Goal: Task Accomplishment & Management: Manage account settings

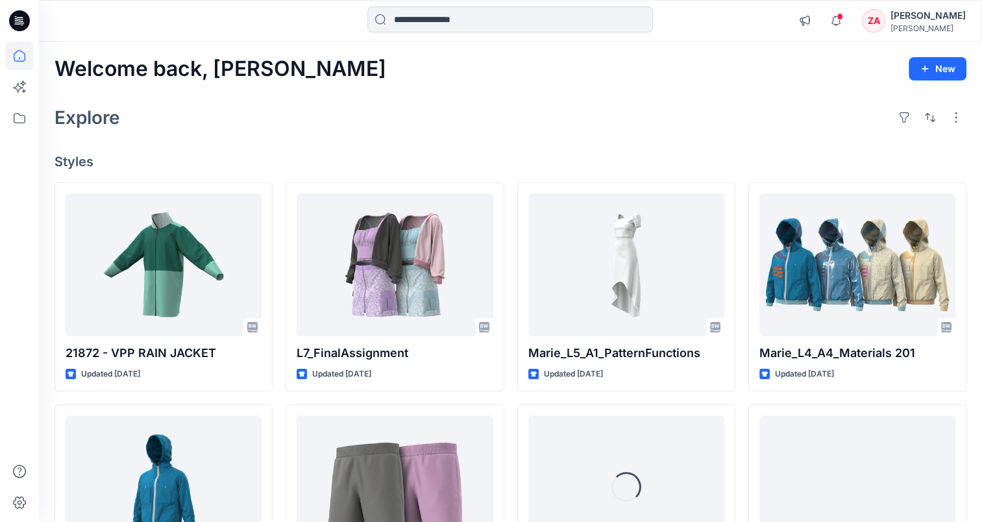
click at [926, 29] on div "[PERSON_NAME]" at bounding box center [927, 28] width 75 height 10
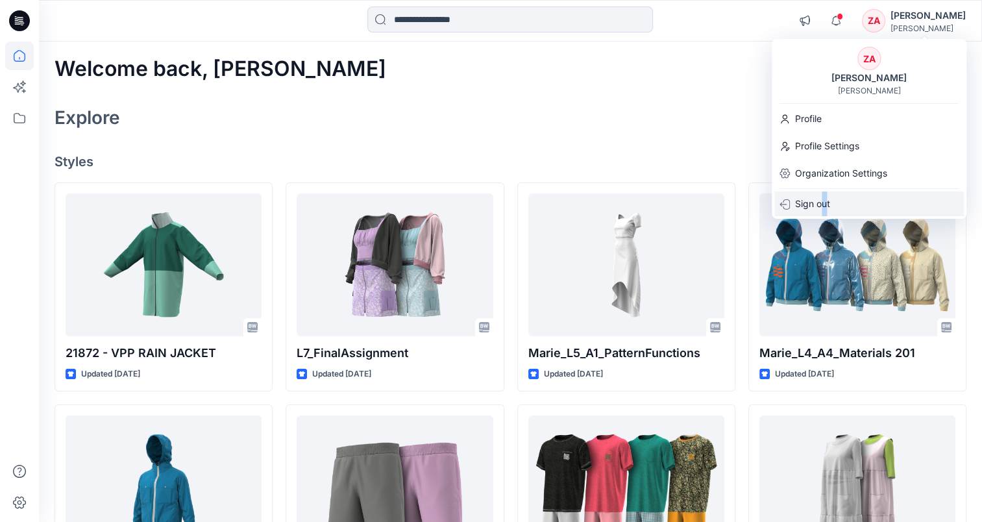
click at [823, 201] on p "Sign out" at bounding box center [812, 203] width 35 height 25
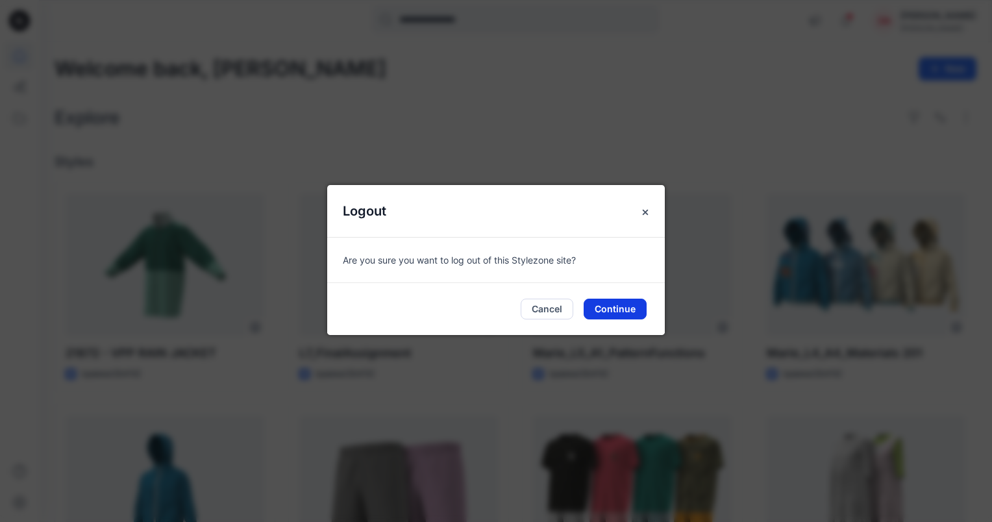
click at [618, 309] on button "Continue" at bounding box center [614, 308] width 63 height 21
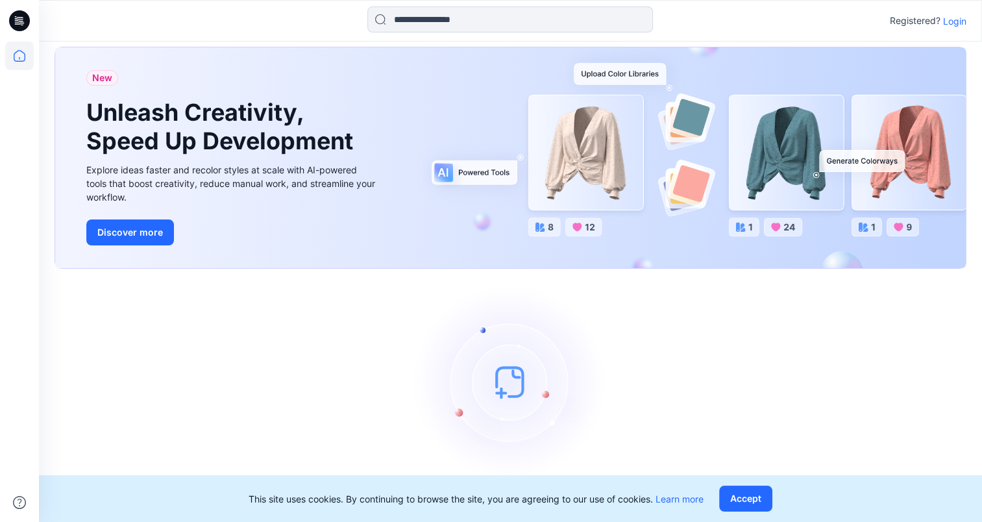
scroll to position [32, 0]
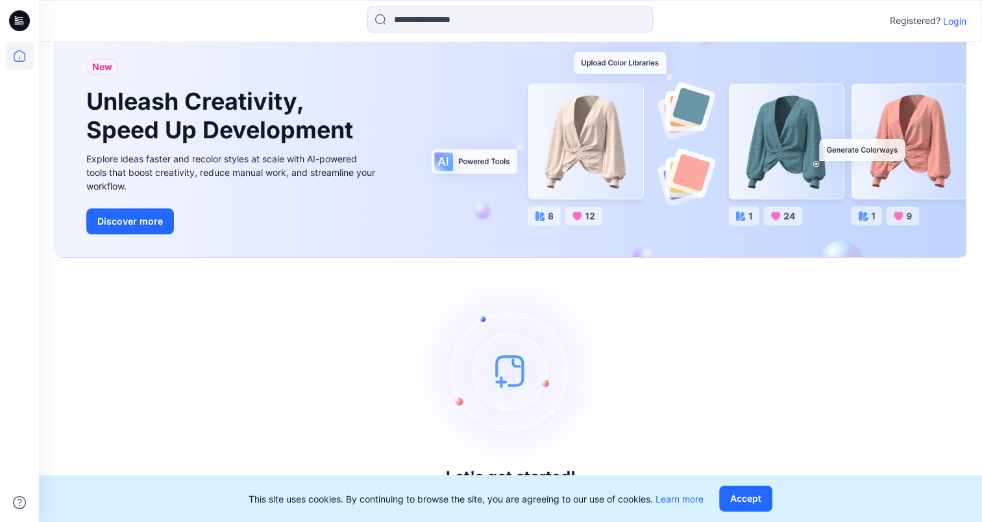
click at [951, 19] on p "Login" at bounding box center [954, 21] width 23 height 14
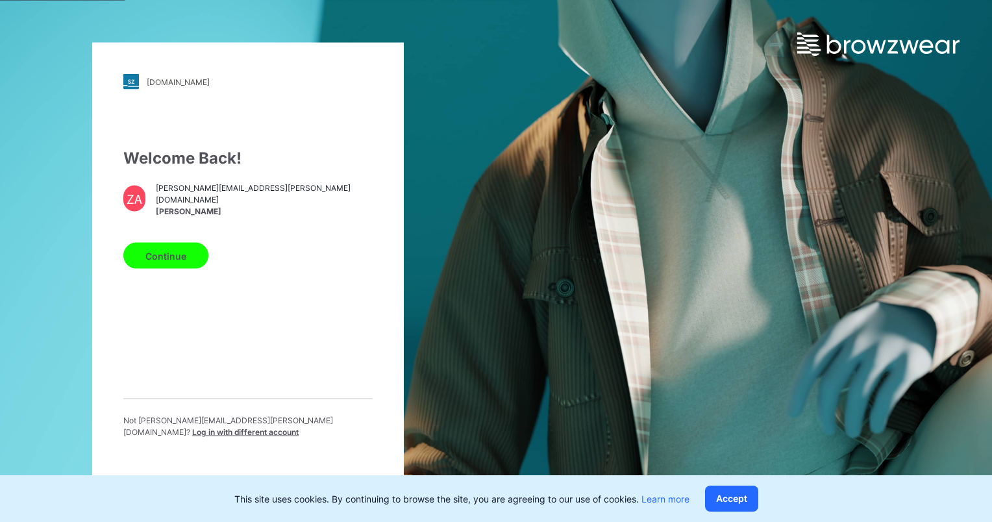
click at [337, 423] on p "Not zakia.akbari@hellyhansen.com ? Log in with different account" at bounding box center [247, 426] width 249 height 23
click at [298, 427] on span "Log in with different account" at bounding box center [245, 432] width 106 height 10
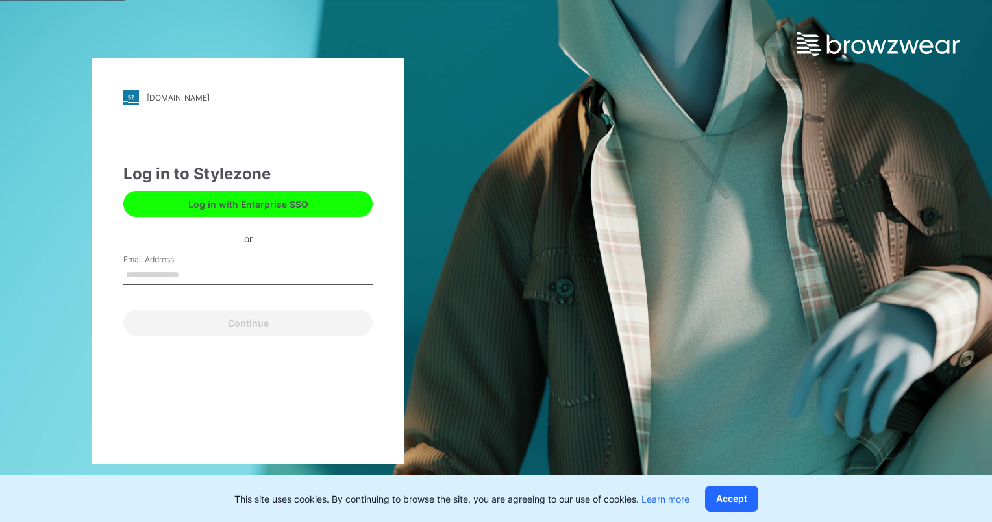
click at [226, 269] on input "Email Address" at bounding box center [247, 274] width 249 height 19
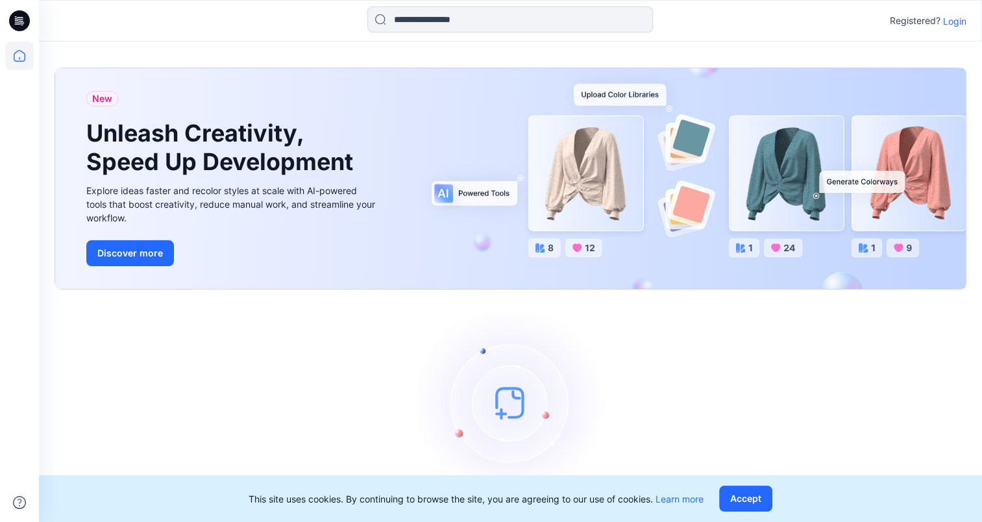
click at [953, 19] on p "Login" at bounding box center [954, 21] width 23 height 14
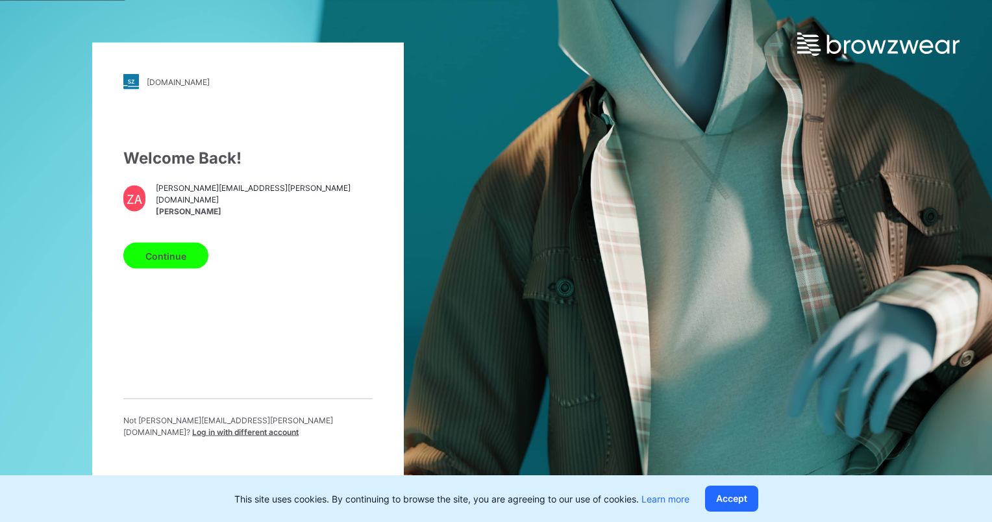
click at [176, 254] on button "Continue" at bounding box center [165, 256] width 85 height 26
click at [298, 427] on span "Log in with different account" at bounding box center [245, 432] width 106 height 10
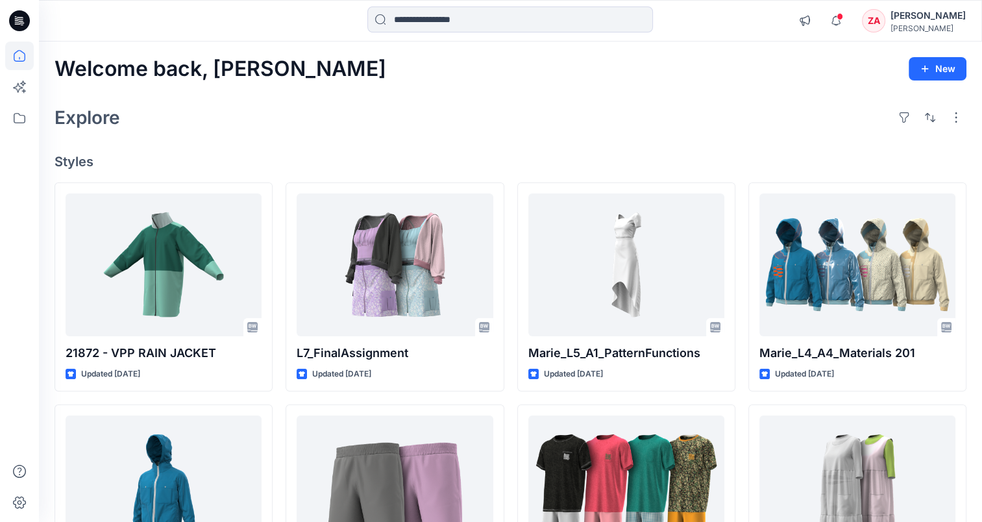
click at [18, 16] on icon at bounding box center [19, 20] width 21 height 21
click at [941, 26] on div "[PERSON_NAME]" at bounding box center [927, 28] width 75 height 10
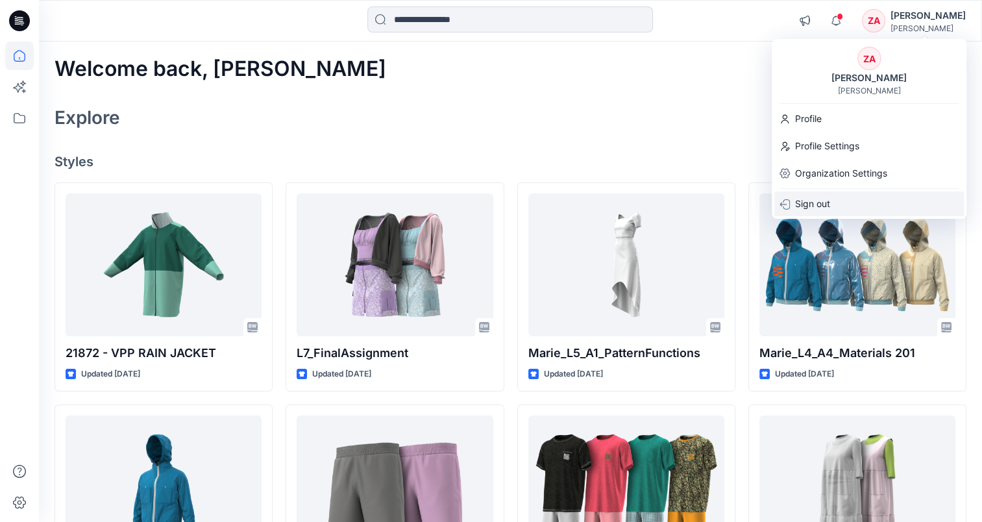
click at [823, 196] on p "Sign out" at bounding box center [812, 203] width 35 height 25
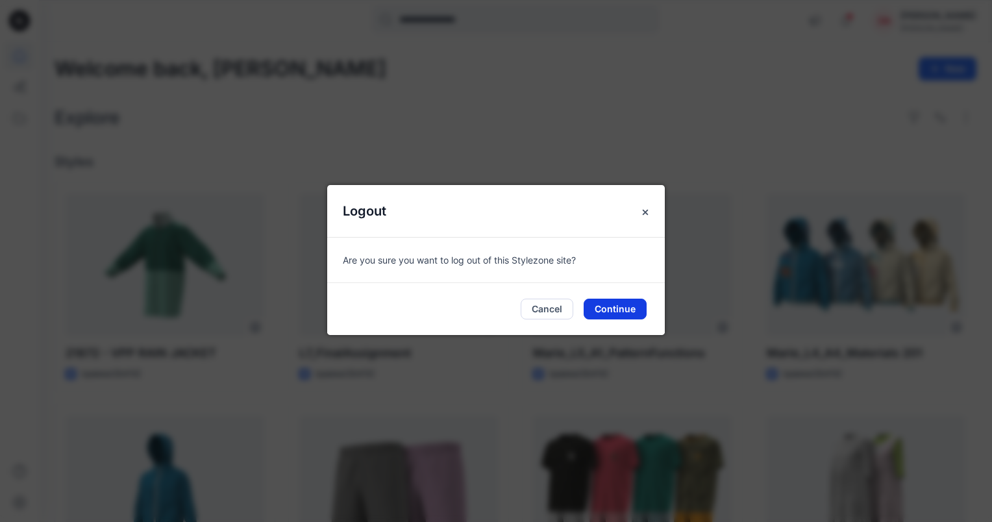
click at [602, 302] on button "Continue" at bounding box center [614, 308] width 63 height 21
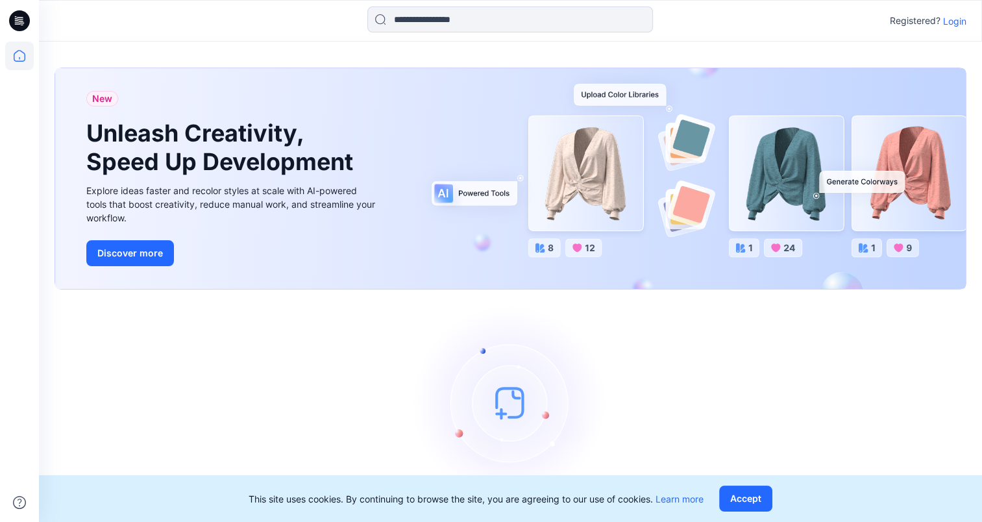
click at [955, 21] on p "Login" at bounding box center [954, 21] width 23 height 14
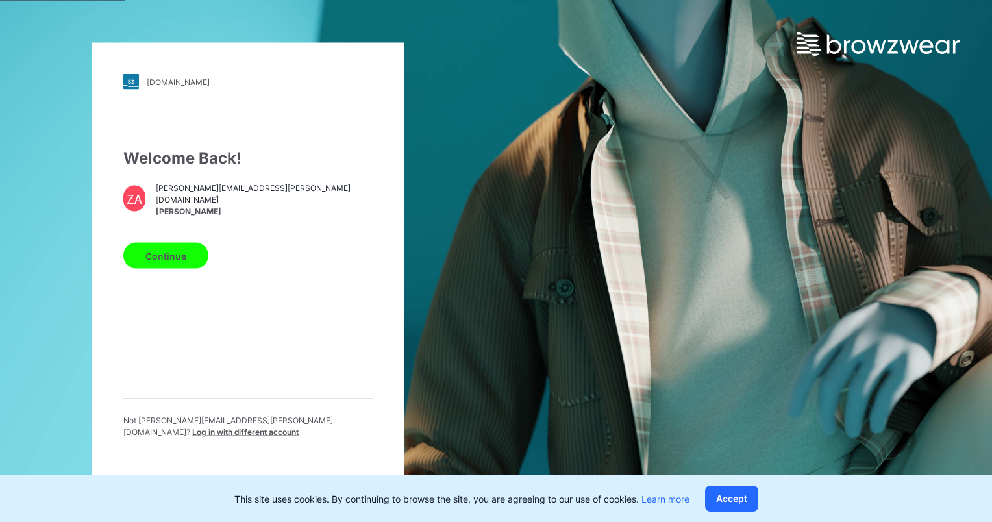
click at [298, 427] on span "Log in with different account" at bounding box center [245, 432] width 106 height 10
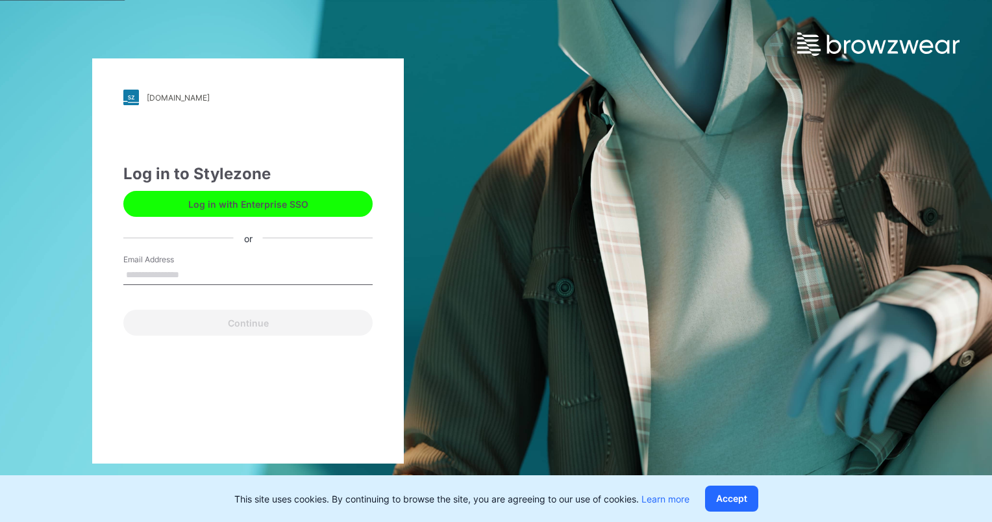
click at [204, 269] on input "Email Address" at bounding box center [247, 274] width 249 height 19
type input "**********"
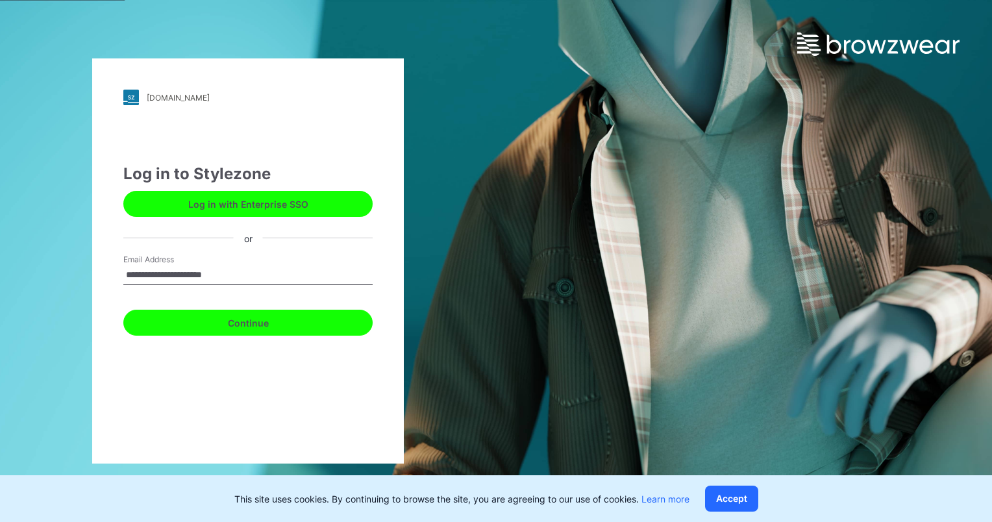
click at [208, 322] on button "Continue" at bounding box center [247, 323] width 249 height 26
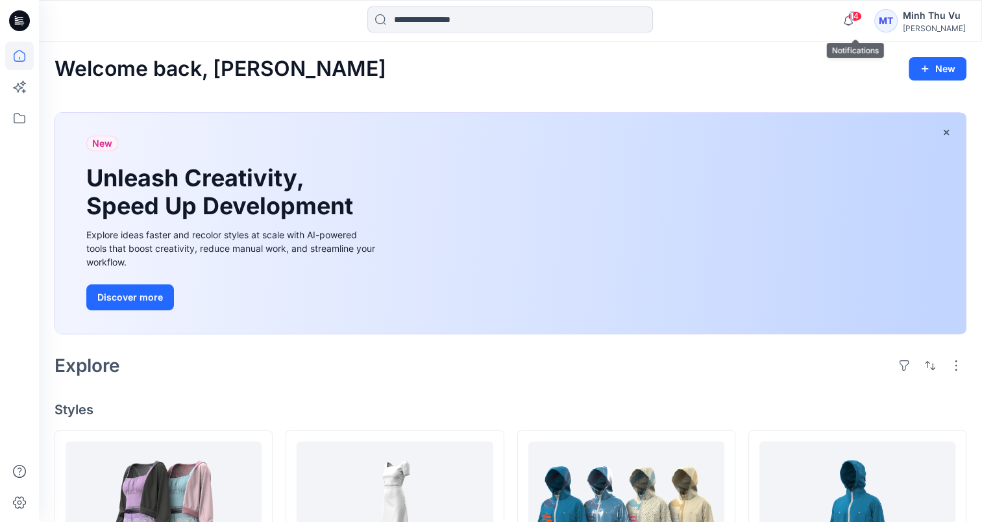
click at [859, 19] on span "14" at bounding box center [854, 16] width 14 height 10
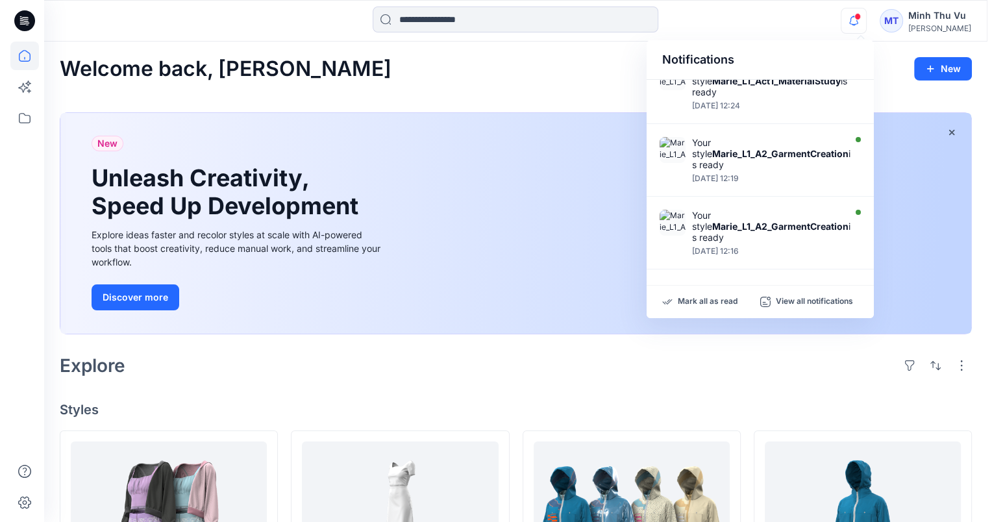
scroll to position [527, 0]
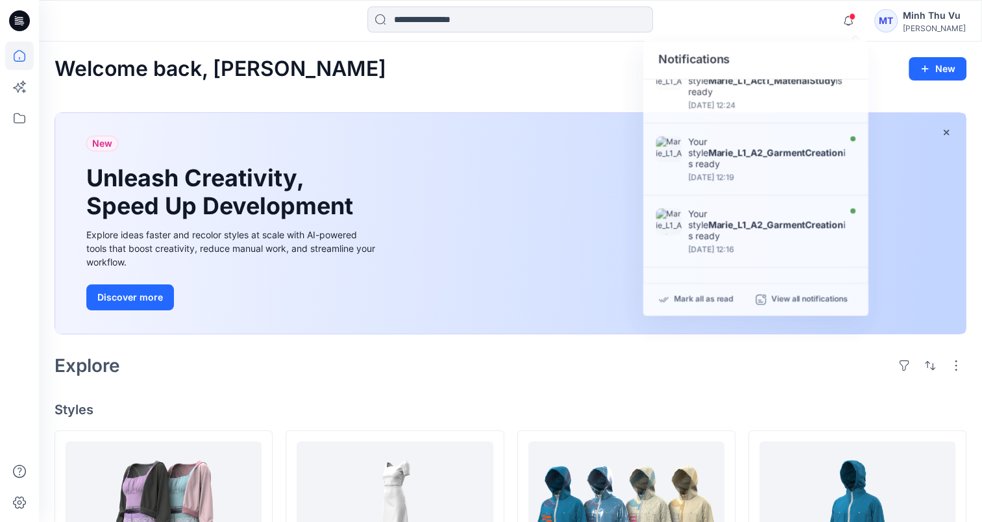
click at [927, 21] on div "Minh Thu Vu" at bounding box center [934, 16] width 63 height 16
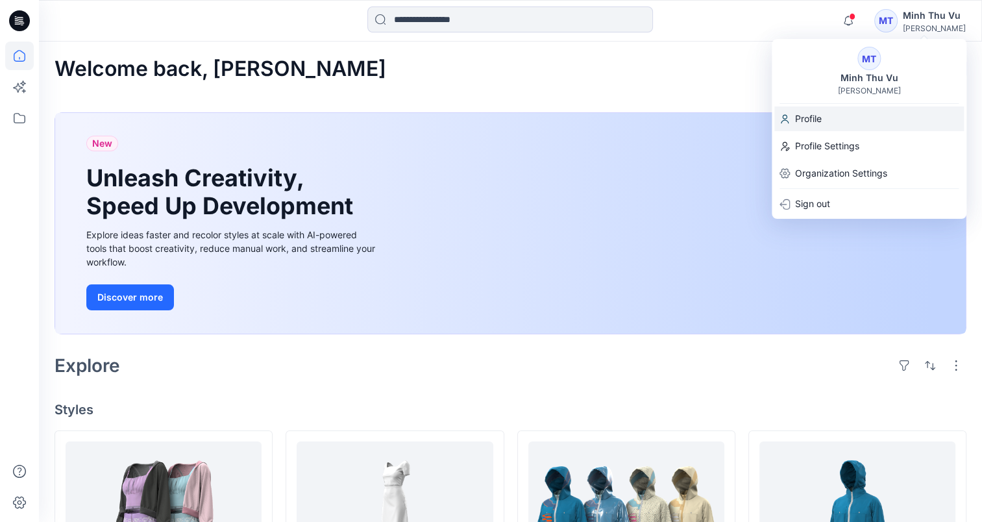
click at [812, 119] on p "Profile" at bounding box center [808, 118] width 27 height 25
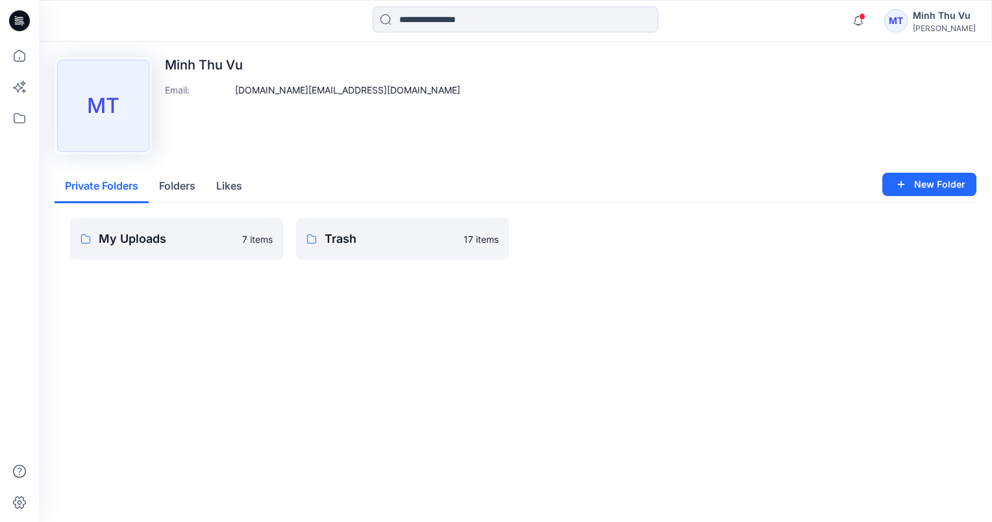
drag, startPoint x: 179, startPoint y: 183, endPoint x: 190, endPoint y: 191, distance: 13.5
click at [179, 184] on button "Folders" at bounding box center [177, 186] width 57 height 33
click at [123, 182] on button "Private Folders" at bounding box center [102, 186] width 94 height 33
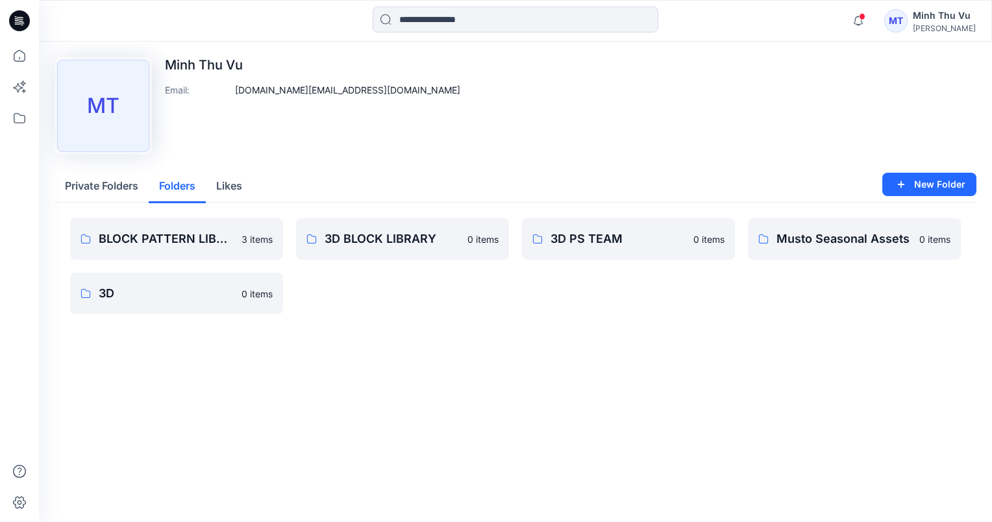
click at [184, 186] on button "Folders" at bounding box center [177, 186] width 57 height 33
click at [249, 239] on p "3 items" at bounding box center [256, 239] width 31 height 14
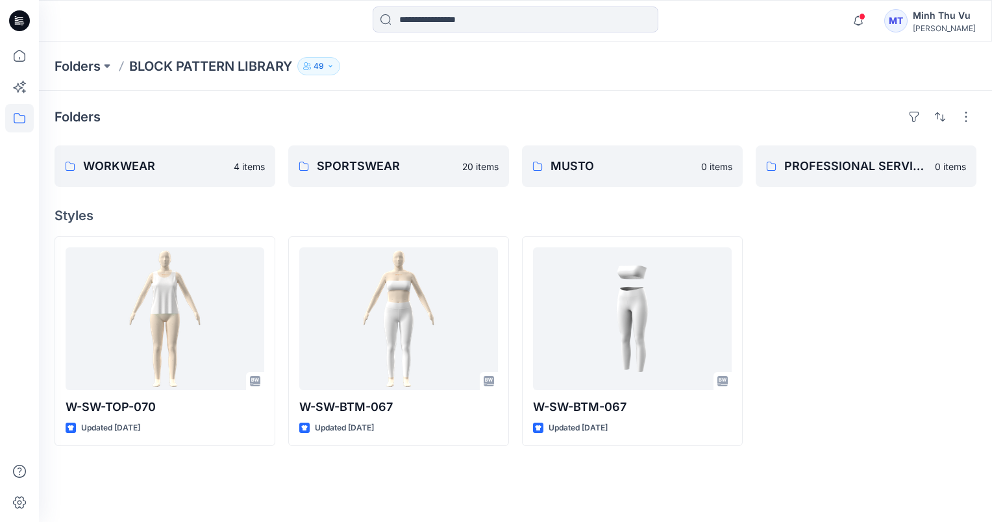
click at [333, 71] on button "49" at bounding box center [318, 66] width 43 height 18
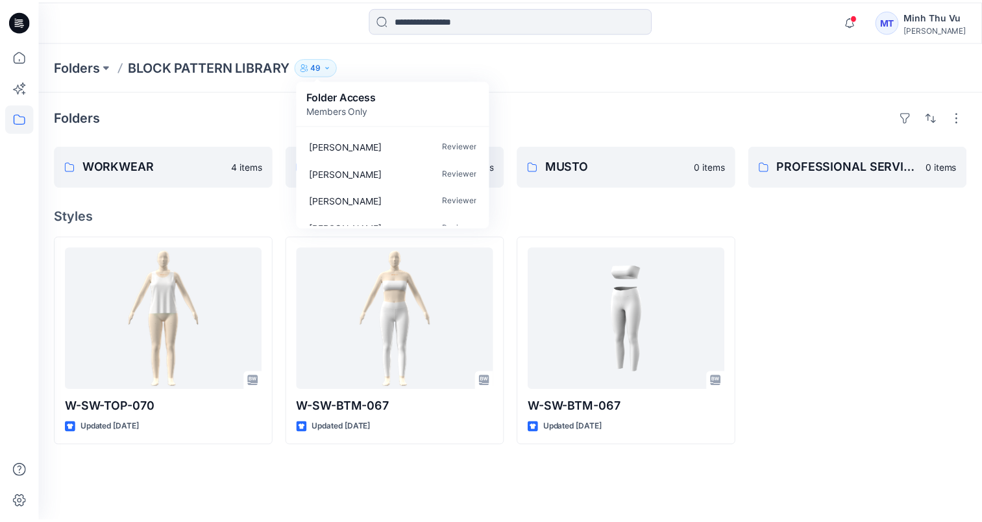
scroll to position [1238, 0]
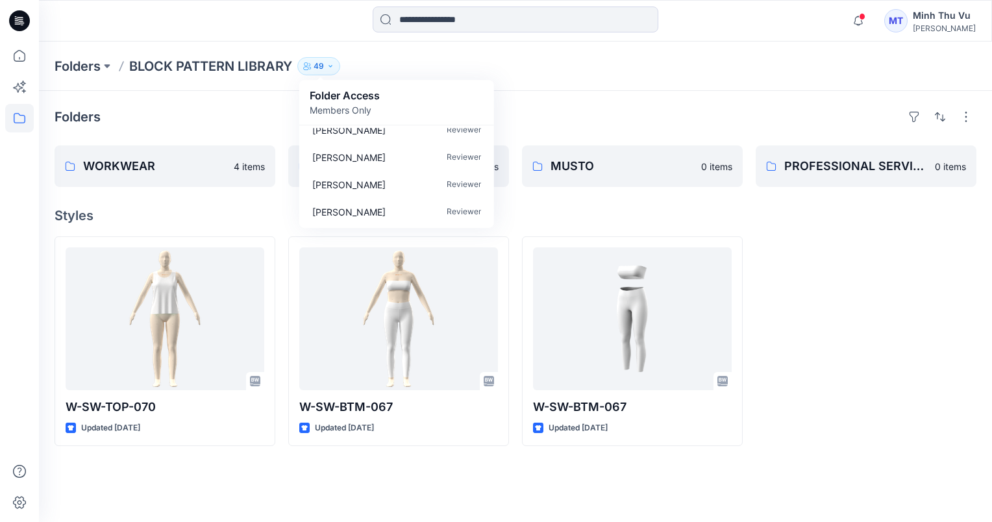
click at [664, 92] on div "Folders WORKWEAR 4 items SPORTSWEAR 20 items MUSTO 0 items PROFESSIONAL SERVICE…" at bounding box center [515, 306] width 953 height 431
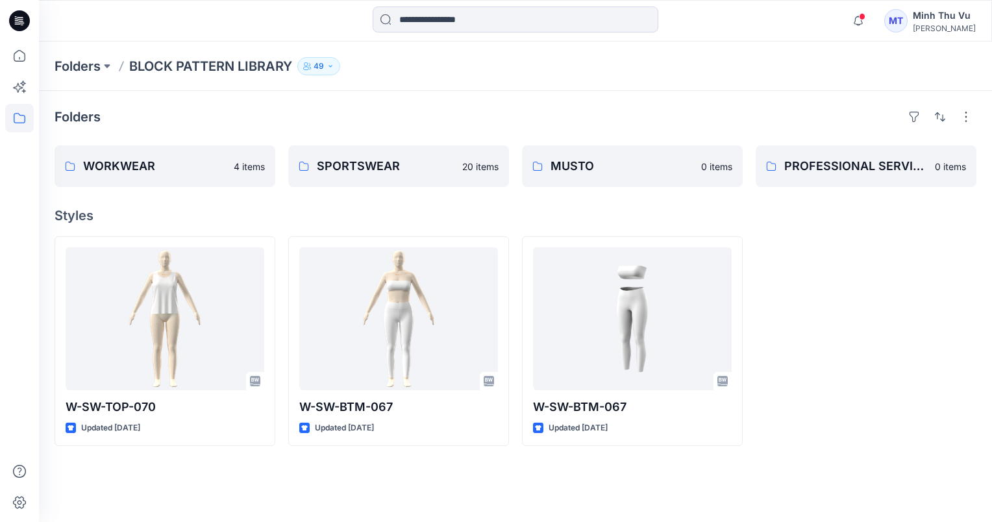
click at [314, 64] on button "49" at bounding box center [318, 66] width 43 height 18
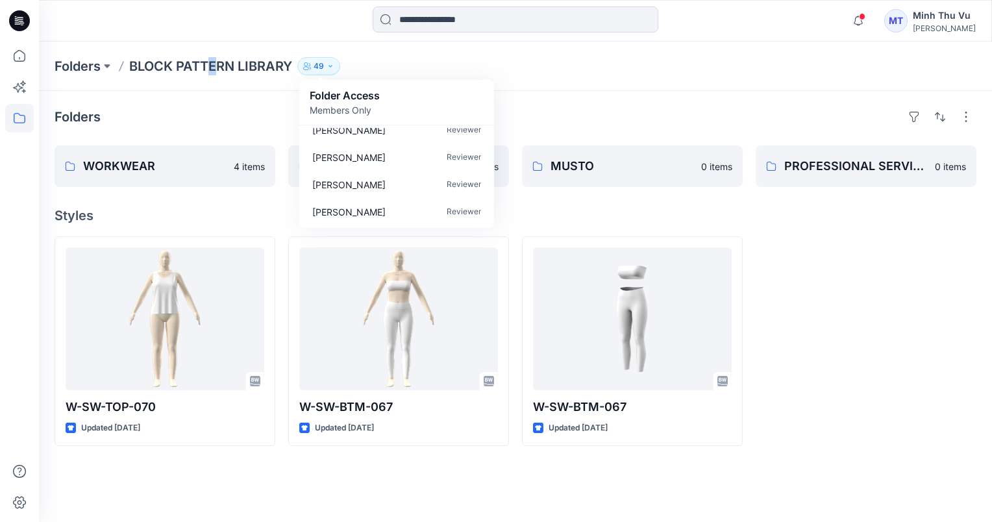
click at [213, 67] on p "BLOCK PATTERN LIBRARY" at bounding box center [210, 66] width 163 height 18
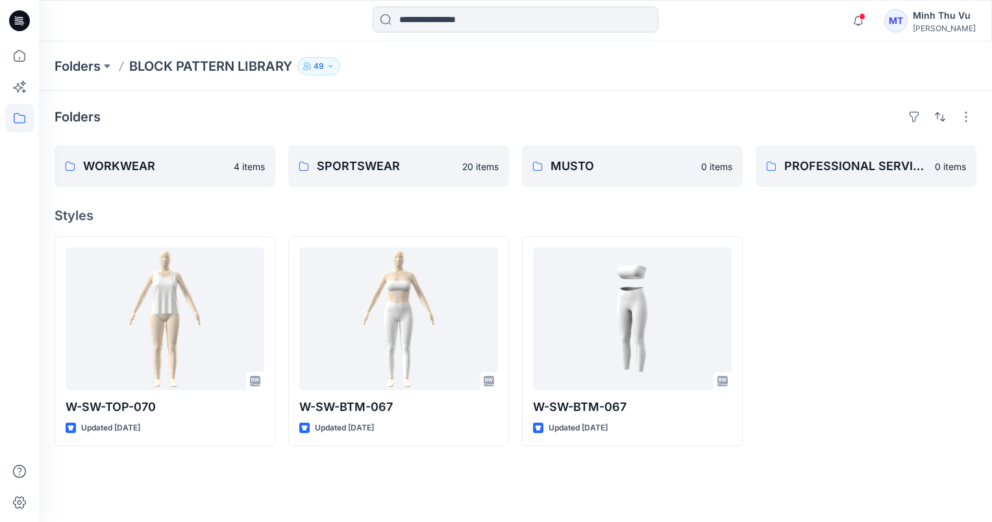
drag, startPoint x: 213, startPoint y: 67, endPoint x: 394, endPoint y: 116, distance: 187.5
click at [378, 117] on div "Folders" at bounding box center [515, 116] width 921 height 21
click at [966, 115] on button "button" at bounding box center [965, 116] width 21 height 21
click at [267, 88] on div "Folders BLOCK PATTERN LIBRARY 49 Folder Access Members Only Browzwear Support R…" at bounding box center [515, 66] width 953 height 49
click at [191, 97] on div "Folders WORKWEAR 4 items SPORTSWEAR 20 items MUSTO 0 items PROFESSIONAL SERVICE…" at bounding box center [515, 306] width 953 height 431
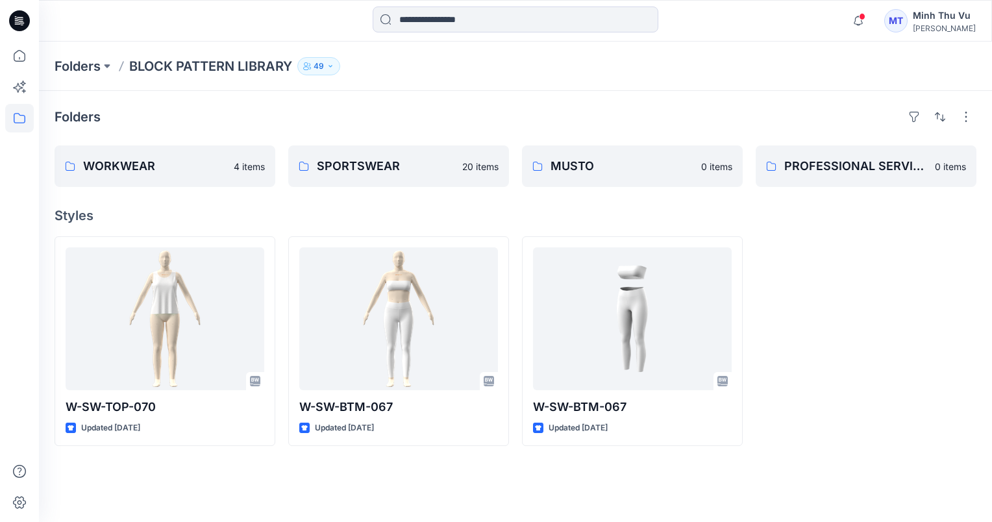
click at [156, 66] on p "BLOCK PATTERN LIBRARY" at bounding box center [210, 66] width 163 height 18
click at [93, 60] on p "Folders" at bounding box center [78, 66] width 46 height 18
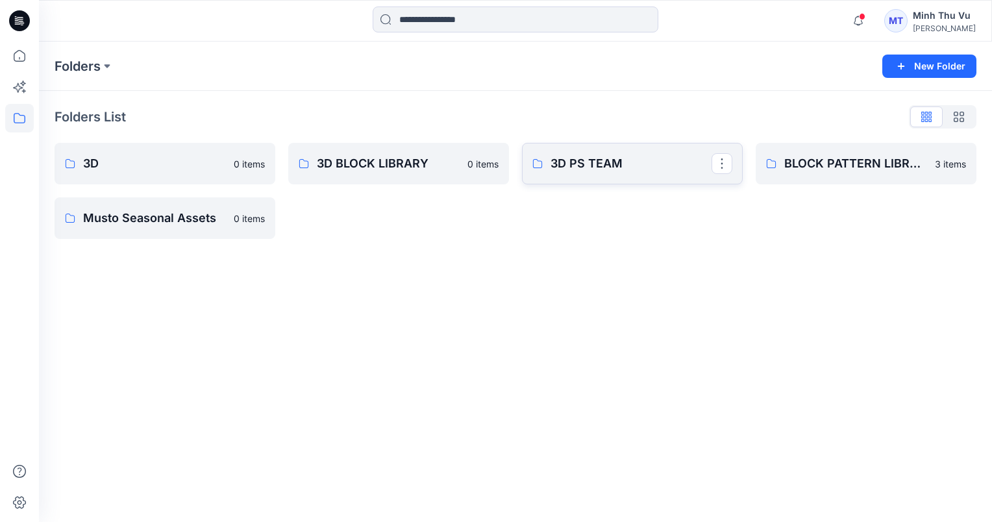
click at [618, 160] on p "3D PS TEAM" at bounding box center [630, 163] width 161 height 18
click at [724, 166] on button "button" at bounding box center [721, 163] width 21 height 21
click at [803, 241] on button "Manage Users" at bounding box center [784, 241] width 140 height 24
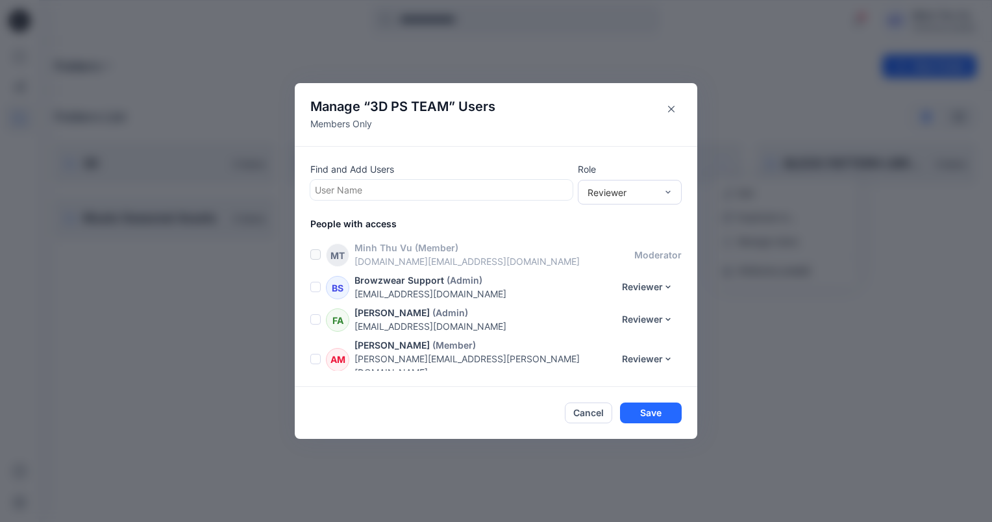
click at [450, 184] on div at bounding box center [441, 190] width 253 height 16
type input "***"
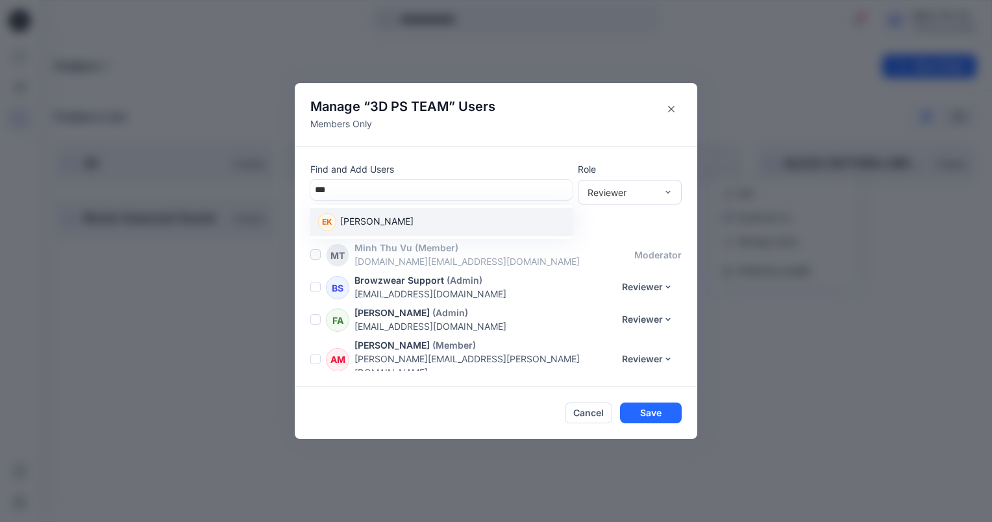
click at [509, 225] on div "EK Emeli Knuts" at bounding box center [441, 222] width 247 height 18
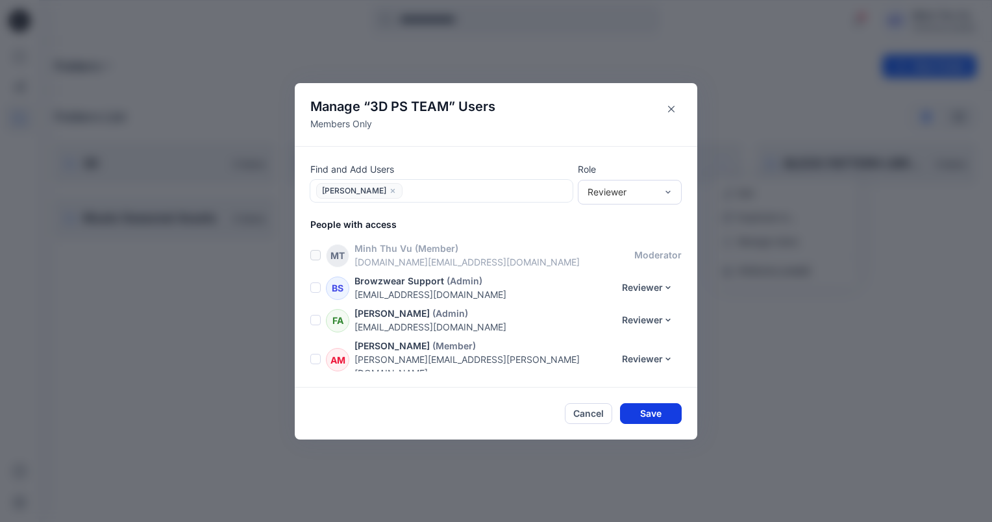
click at [666, 411] on button "Save" at bounding box center [651, 413] width 62 height 21
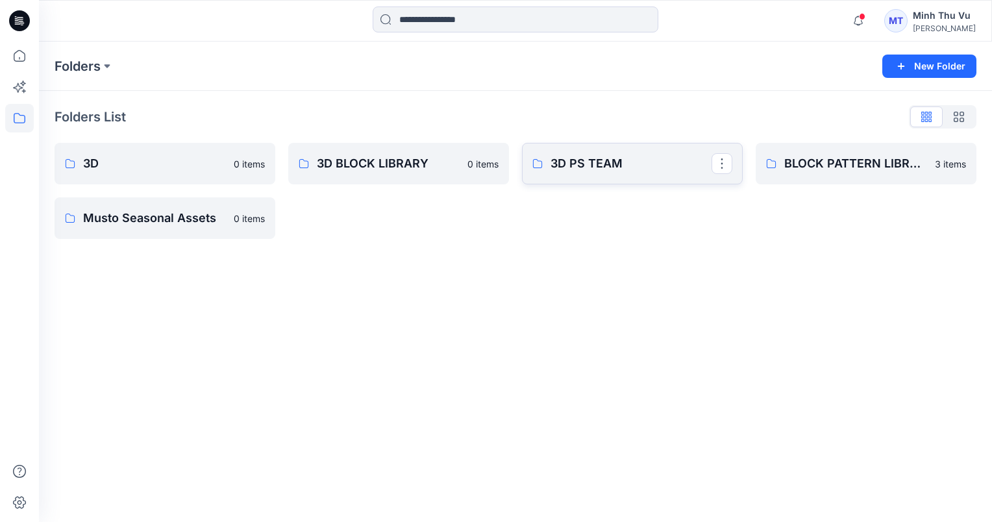
click at [588, 166] on p "3D PS TEAM" at bounding box center [630, 163] width 161 height 18
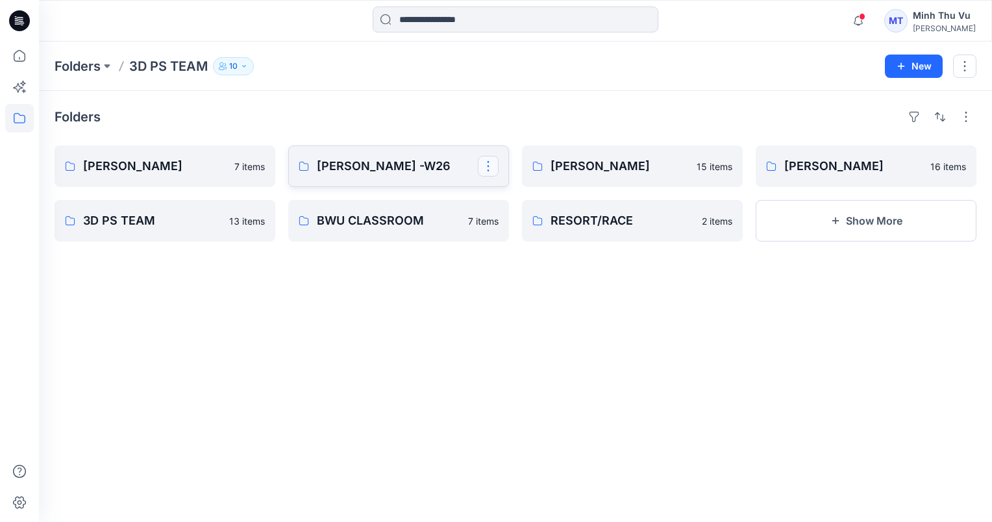
click at [491, 167] on button "button" at bounding box center [488, 166] width 21 height 21
click at [422, 169] on p "Zakia -W26" at bounding box center [397, 166] width 161 height 18
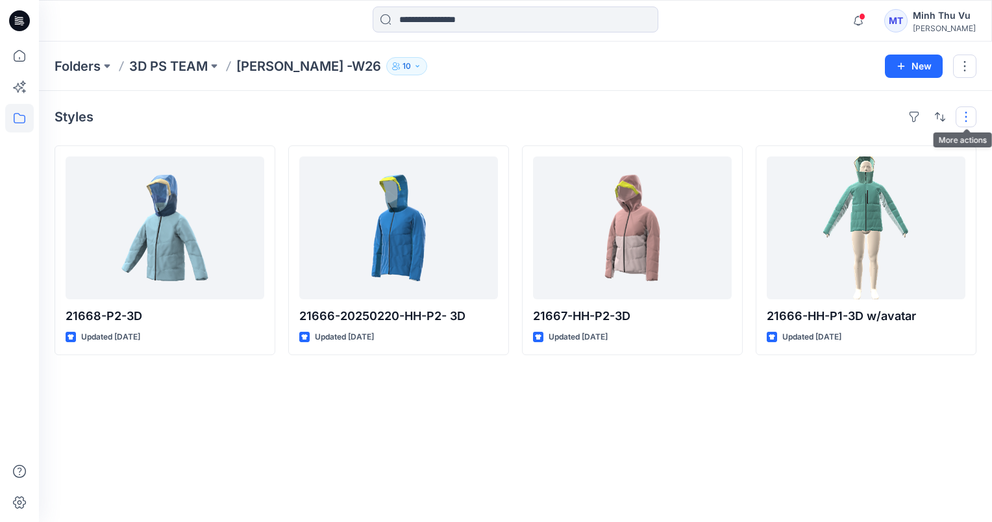
click at [963, 120] on button "button" at bounding box center [965, 116] width 21 height 21
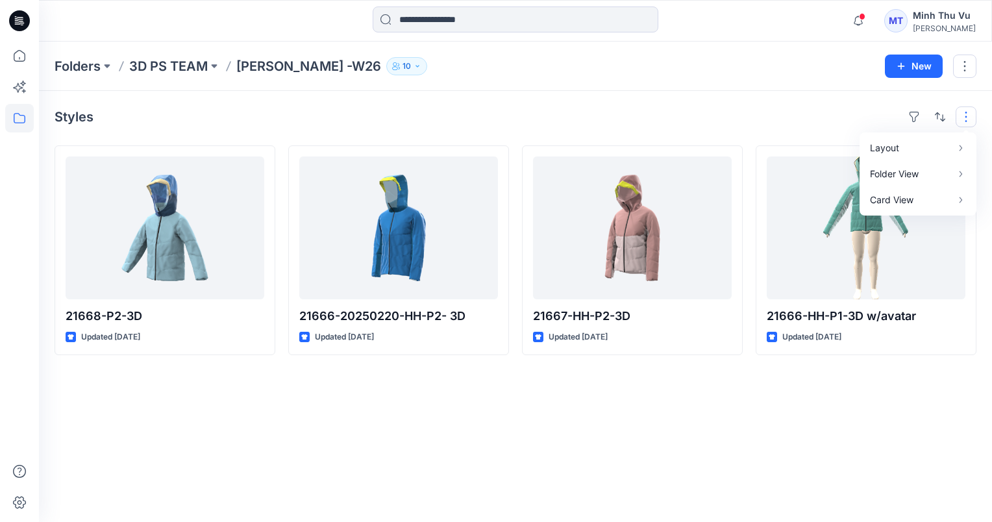
click at [581, 446] on div "Styles Layout Grid Large Grid Folder View Compact Card Card View Card Info Tags…" at bounding box center [515, 306] width 953 height 431
click at [962, 66] on button "button" at bounding box center [964, 66] width 23 height 23
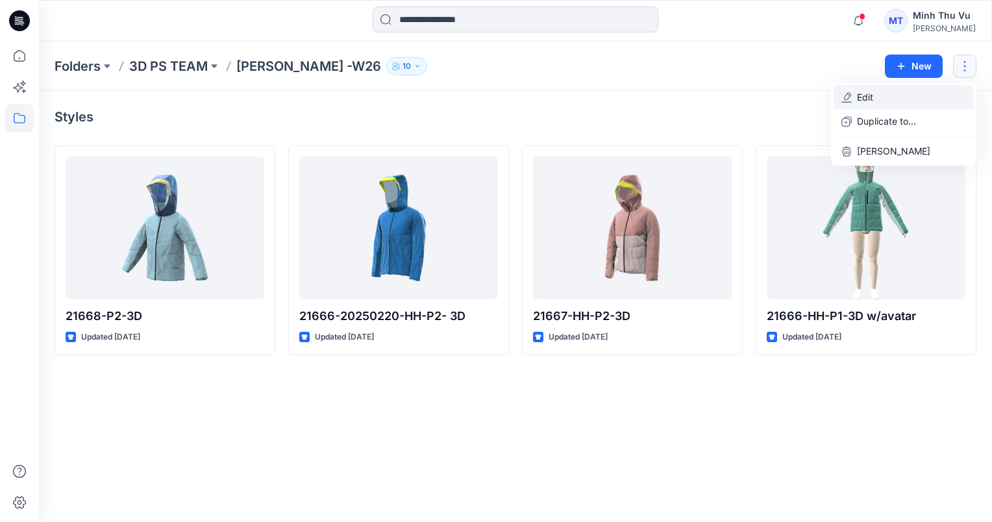
click at [912, 93] on button "Edit" at bounding box center [903, 97] width 140 height 24
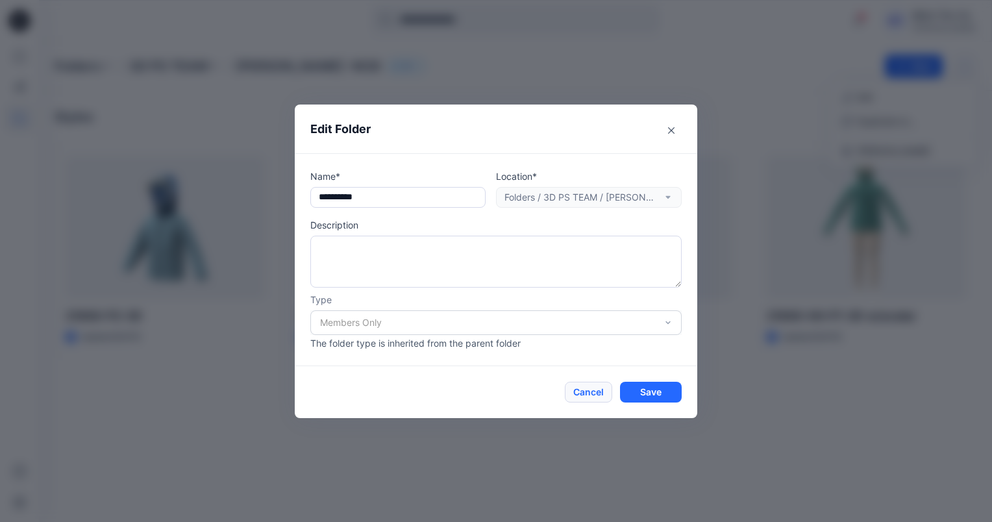
click at [582, 393] on button "Cancel" at bounding box center [588, 392] width 47 height 21
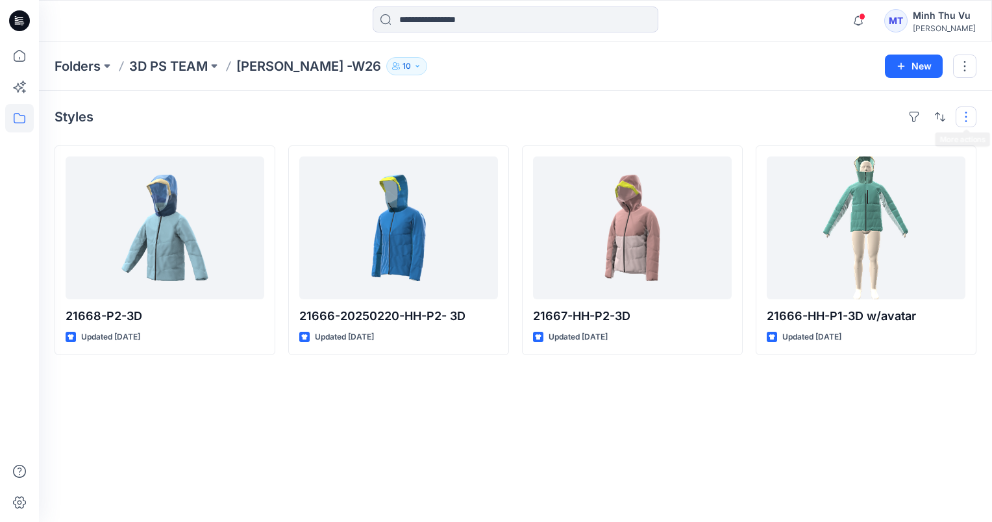
click at [966, 114] on button "button" at bounding box center [965, 116] width 21 height 21
click at [802, 97] on div "Styles Layout Grid Large Grid Folder View Compact Card Card View Card Info Tags…" at bounding box center [515, 306] width 953 height 431
click at [177, 70] on p "3D PS TEAM" at bounding box center [168, 66] width 79 height 18
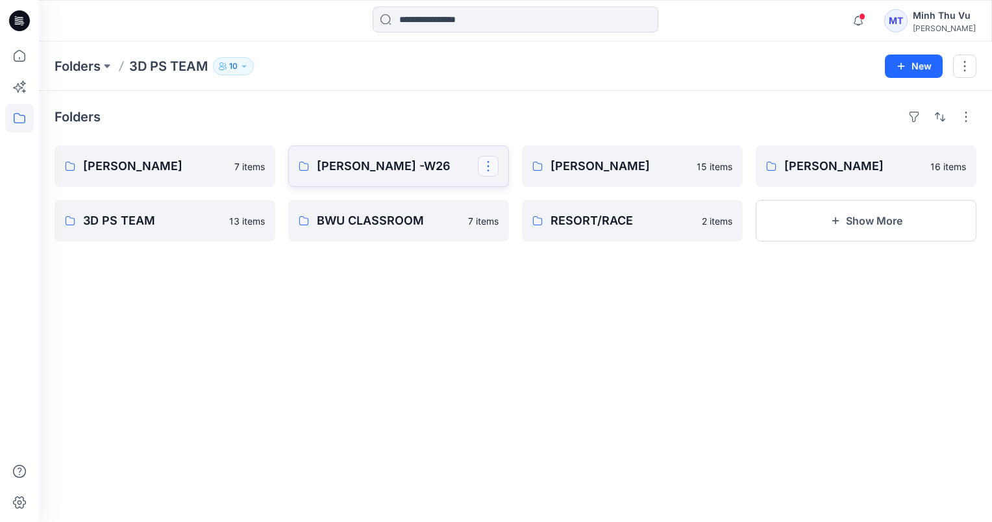
click at [488, 164] on button "button" at bounding box center [488, 166] width 21 height 21
click at [510, 195] on p "Edit" at bounding box center [512, 196] width 16 height 14
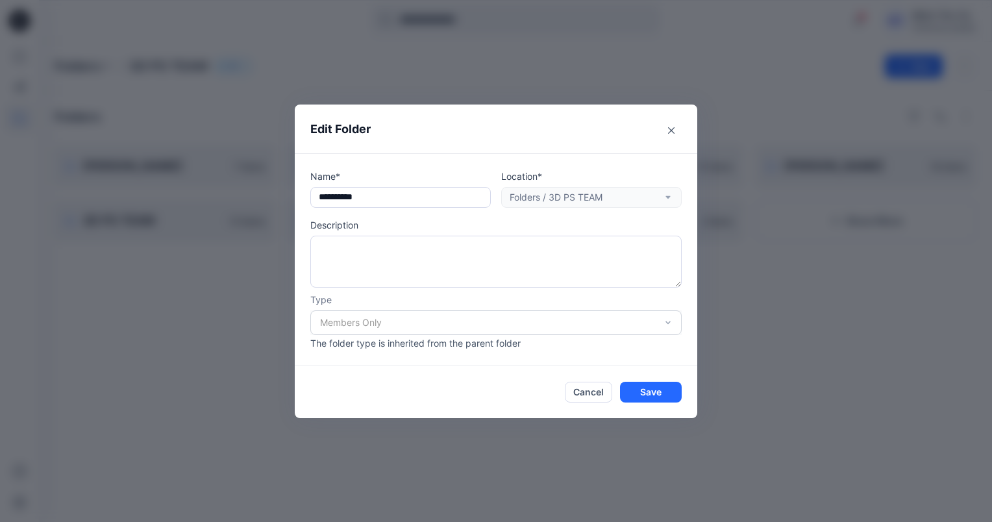
click at [547, 193] on div "Location* Folders / 3D PS TEAM" at bounding box center [591, 188] width 180 height 38
click at [439, 199] on input "**********" at bounding box center [400, 197] width 180 height 21
click at [615, 195] on div "Location* Folders / 3D PS TEAM" at bounding box center [591, 188] width 180 height 38
click at [667, 197] on div "Location* Folders / 3D PS TEAM" at bounding box center [591, 188] width 180 height 38
click at [439, 321] on div "Members Only" at bounding box center [495, 322] width 371 height 25
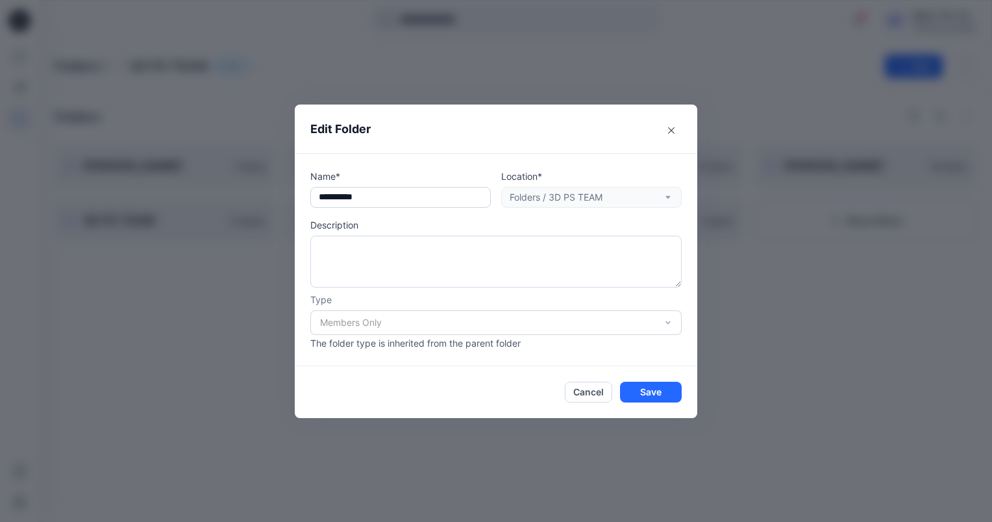
click at [400, 201] on input "**********" at bounding box center [400, 197] width 180 height 21
click at [598, 200] on div "Location* Folders / 3D PS TEAM" at bounding box center [591, 188] width 180 height 38
click at [591, 389] on button "Cancel" at bounding box center [588, 392] width 47 height 21
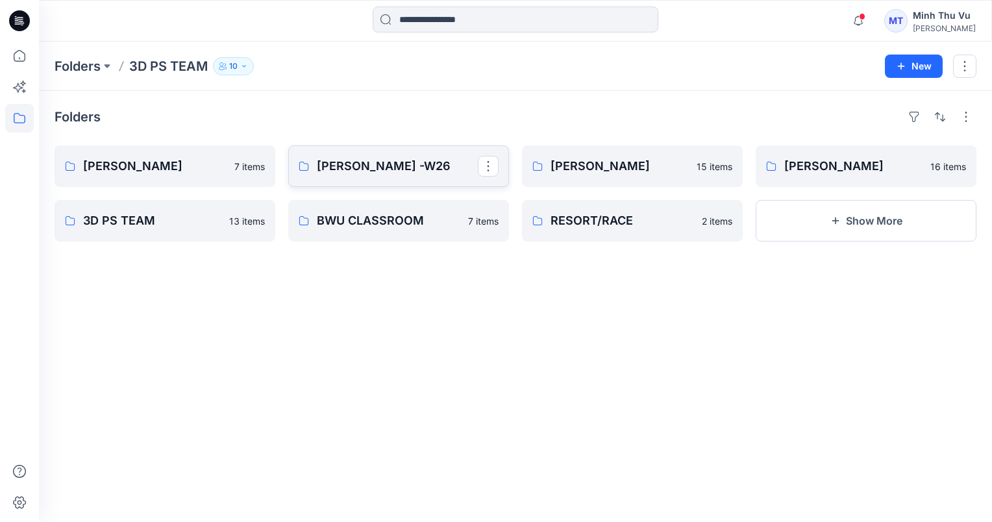
click at [421, 168] on p "Zakia -W26" at bounding box center [397, 166] width 161 height 18
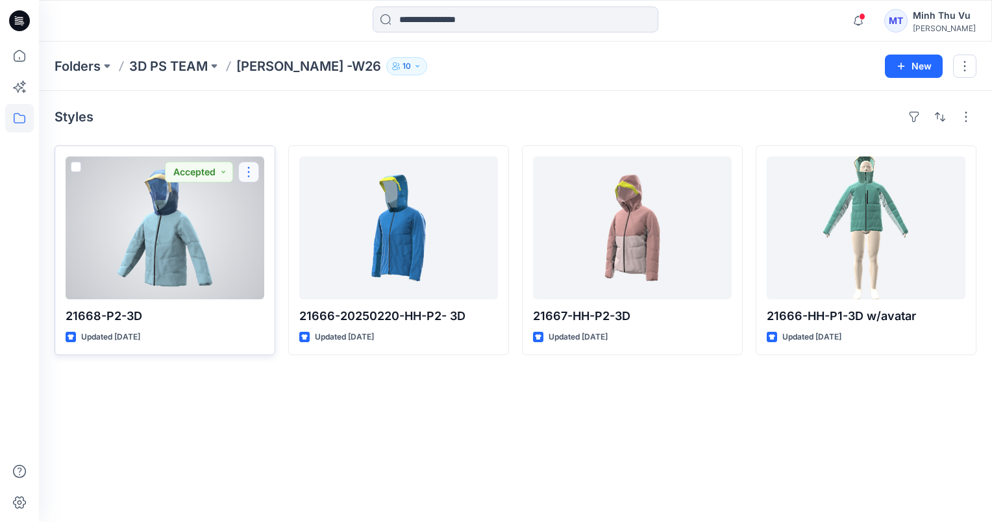
click at [249, 168] on button "button" at bounding box center [248, 172] width 21 height 21
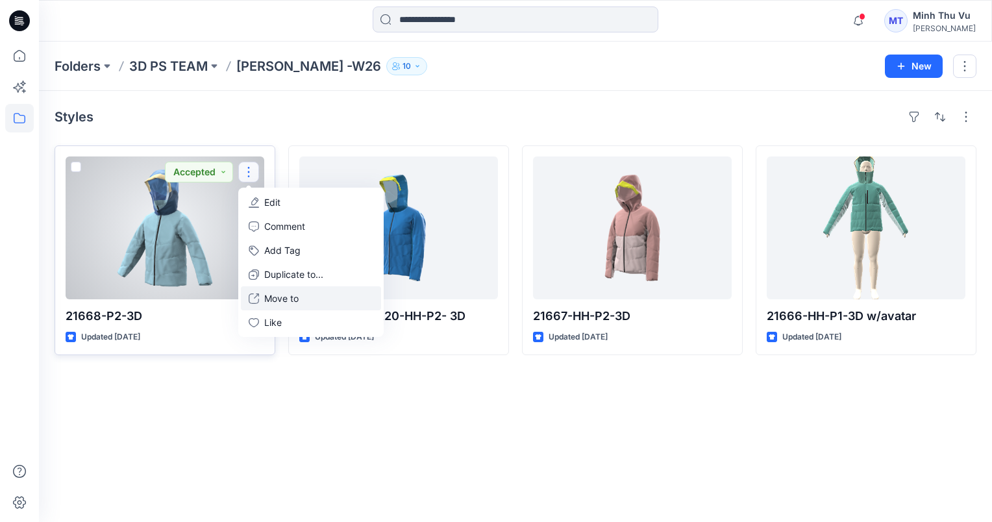
click at [292, 300] on p "Move to" at bounding box center [281, 298] width 34 height 14
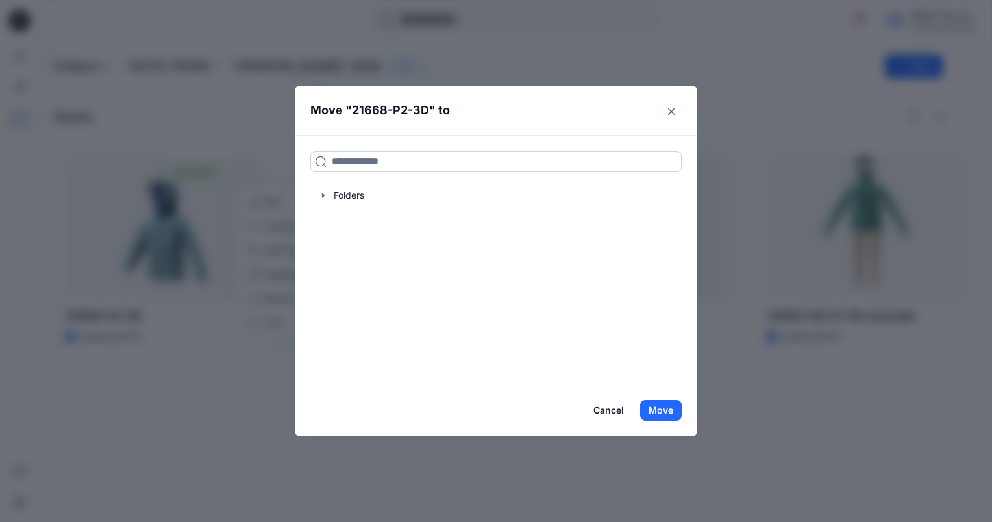
click at [395, 163] on input at bounding box center [495, 161] width 371 height 21
type input "*****"
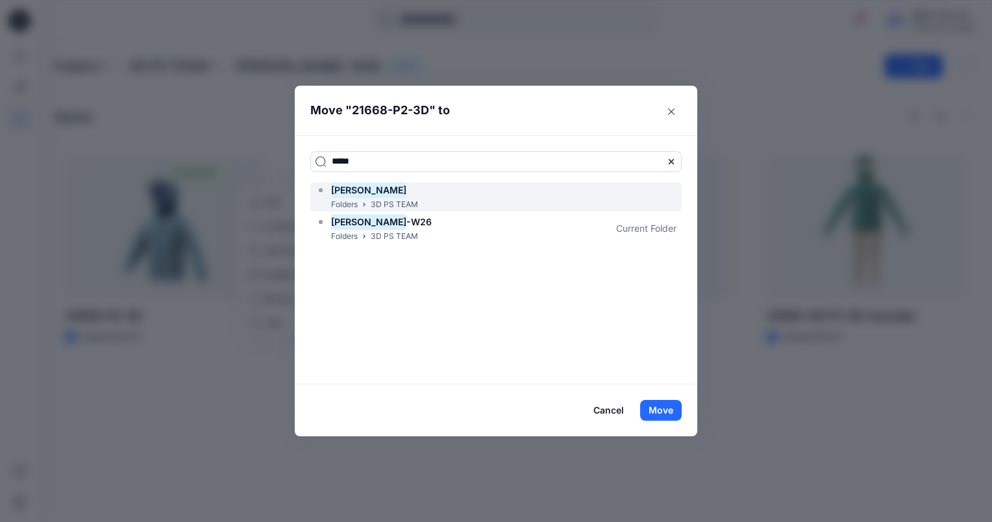
click at [449, 193] on div "Zakia Folders 3D PS TEAM" at bounding box center [495, 196] width 371 height 29
click at [663, 409] on button "Move" at bounding box center [661, 410] width 42 height 21
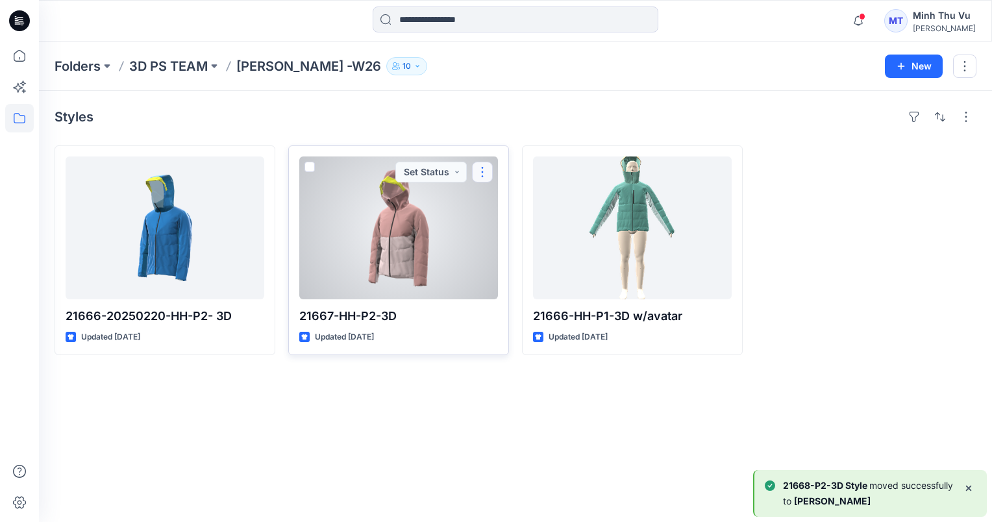
click at [485, 172] on button "button" at bounding box center [482, 172] width 21 height 21
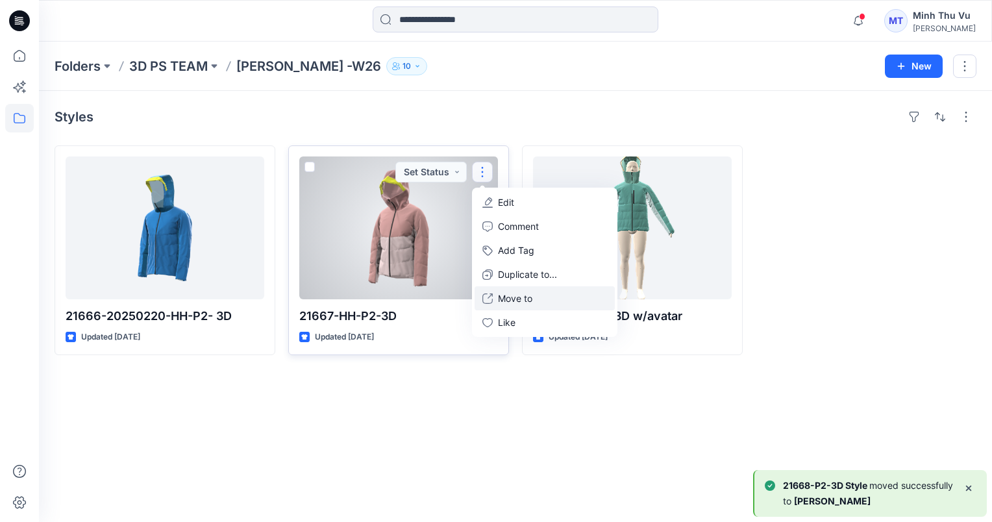
click at [541, 299] on button "Move to" at bounding box center [544, 298] width 140 height 24
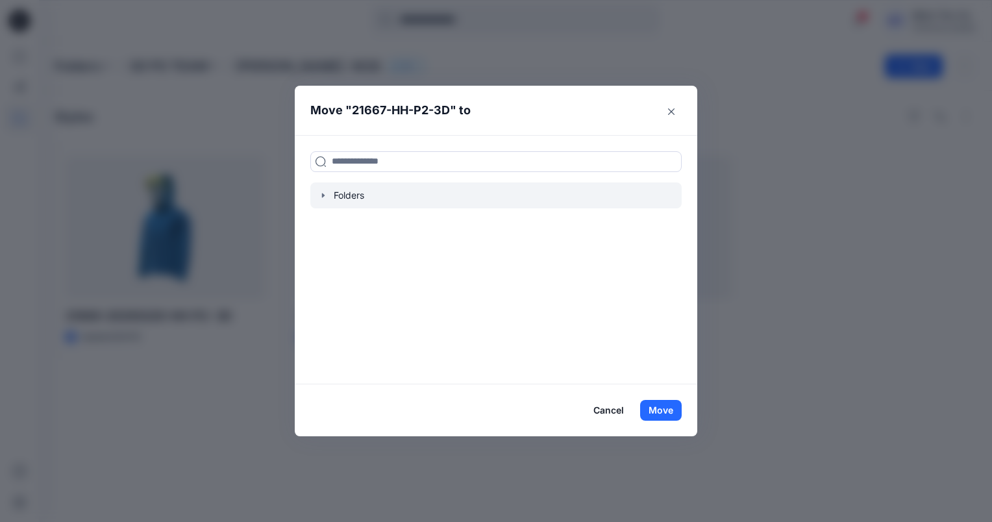
click at [496, 187] on div at bounding box center [495, 195] width 371 height 26
click at [504, 159] on input at bounding box center [495, 161] width 371 height 21
type input "*****"
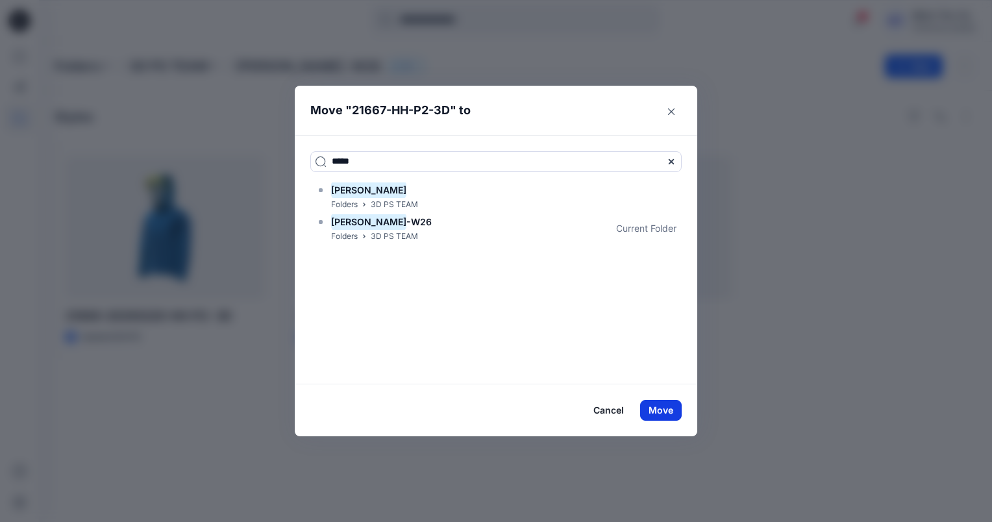
click at [668, 413] on button "Move" at bounding box center [661, 410] width 42 height 21
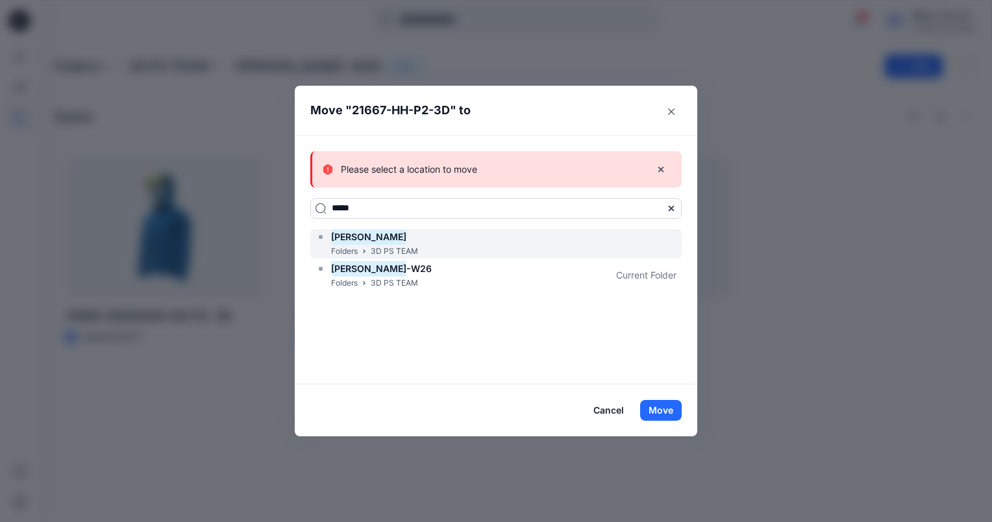
click at [429, 241] on div "Zakia Folders 3D PS TEAM" at bounding box center [495, 243] width 371 height 29
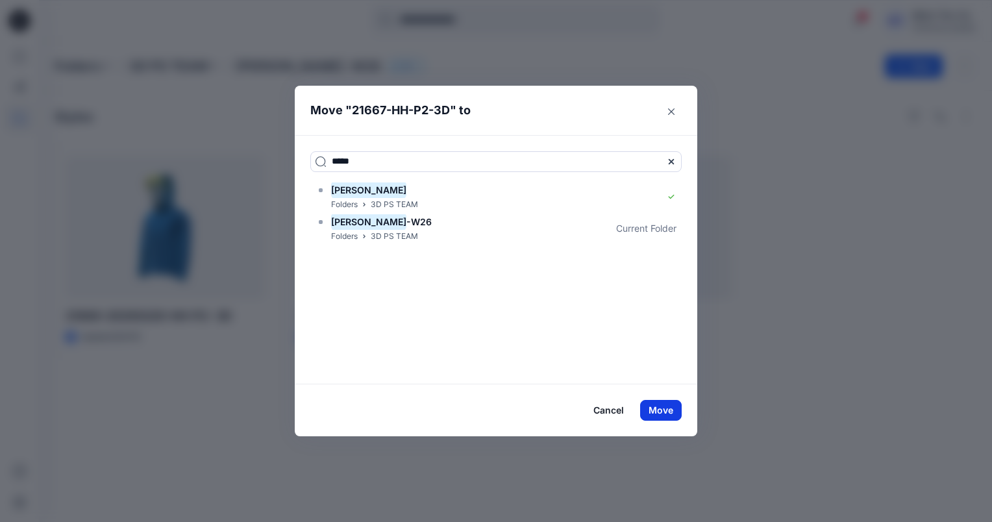
click at [671, 407] on button "Move" at bounding box center [661, 410] width 42 height 21
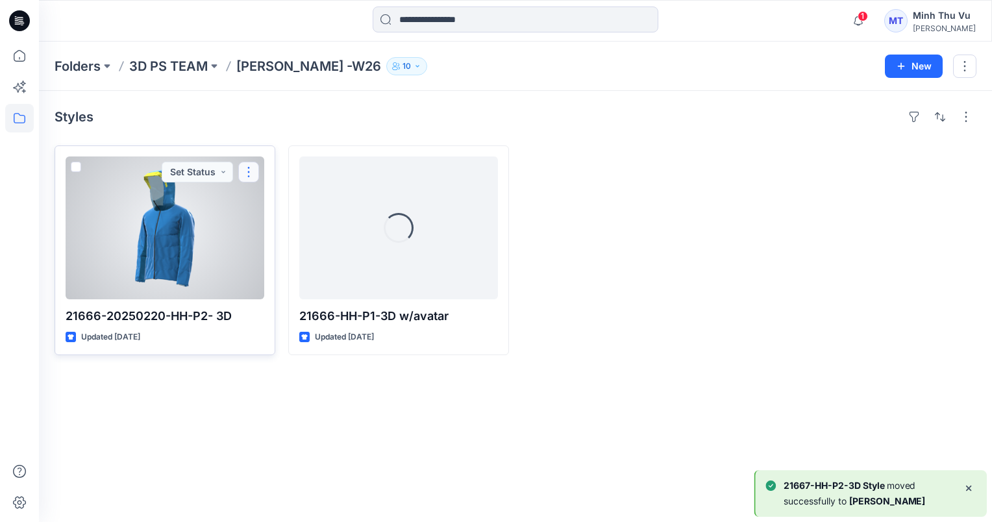
click at [249, 169] on button "button" at bounding box center [248, 172] width 21 height 21
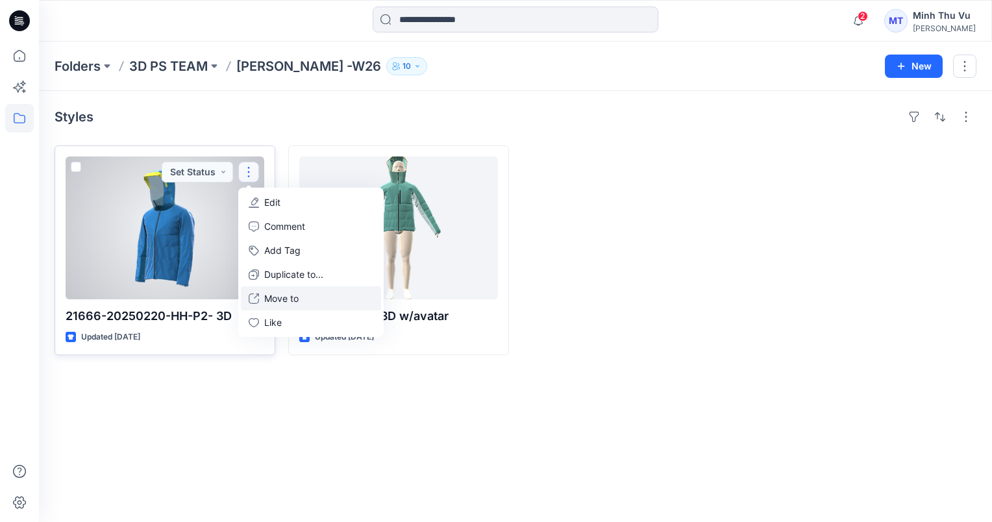
click at [282, 290] on button "Move to" at bounding box center [311, 298] width 140 height 24
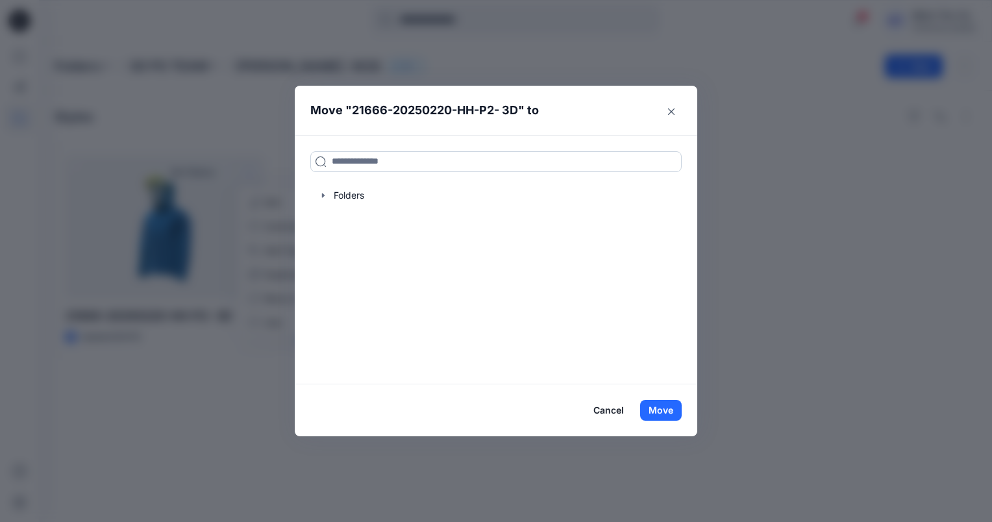
click at [394, 163] on input at bounding box center [495, 161] width 371 height 21
type input "*****"
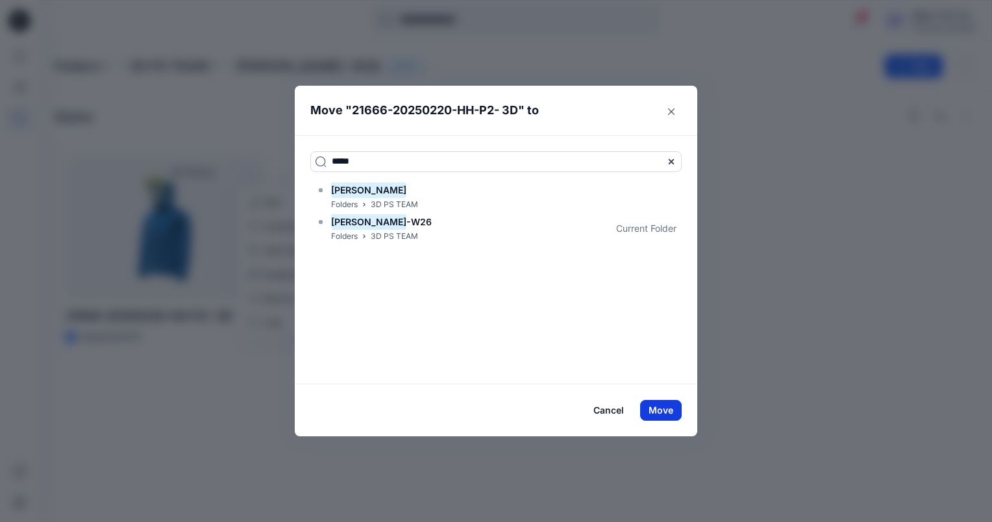
click at [672, 413] on button "Move" at bounding box center [661, 410] width 42 height 21
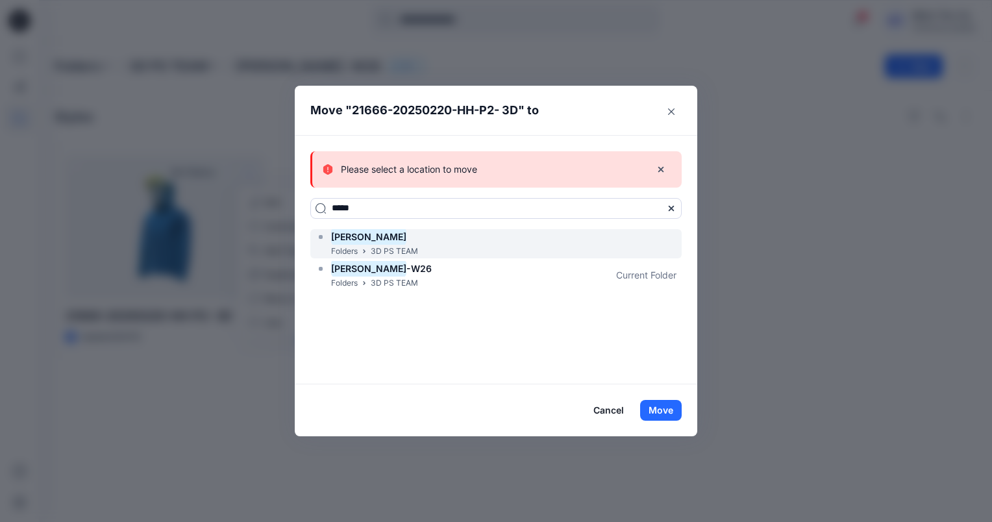
click at [451, 241] on div "Zakia Folders 3D PS TEAM" at bounding box center [495, 243] width 371 height 29
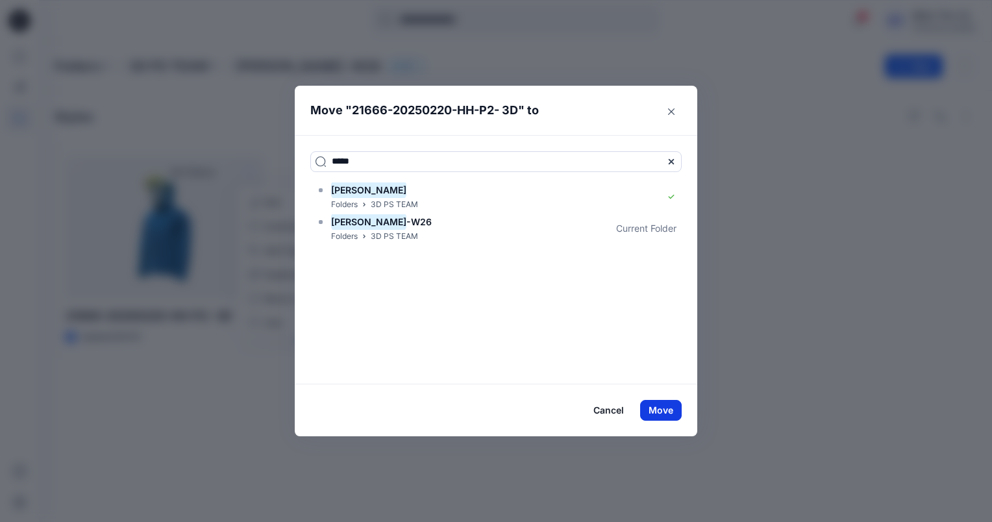
click at [661, 411] on button "Move" at bounding box center [661, 410] width 42 height 21
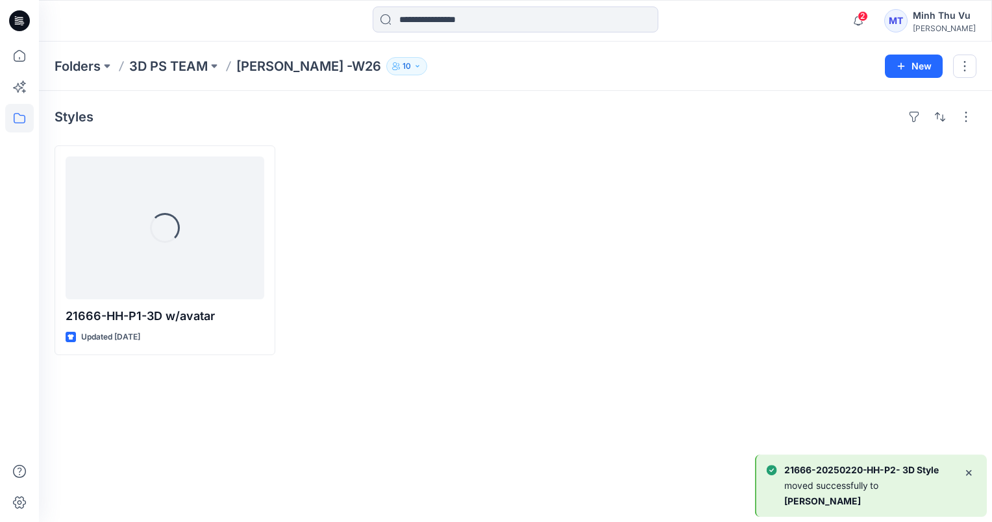
click at [484, 171] on div at bounding box center [398, 250] width 221 height 210
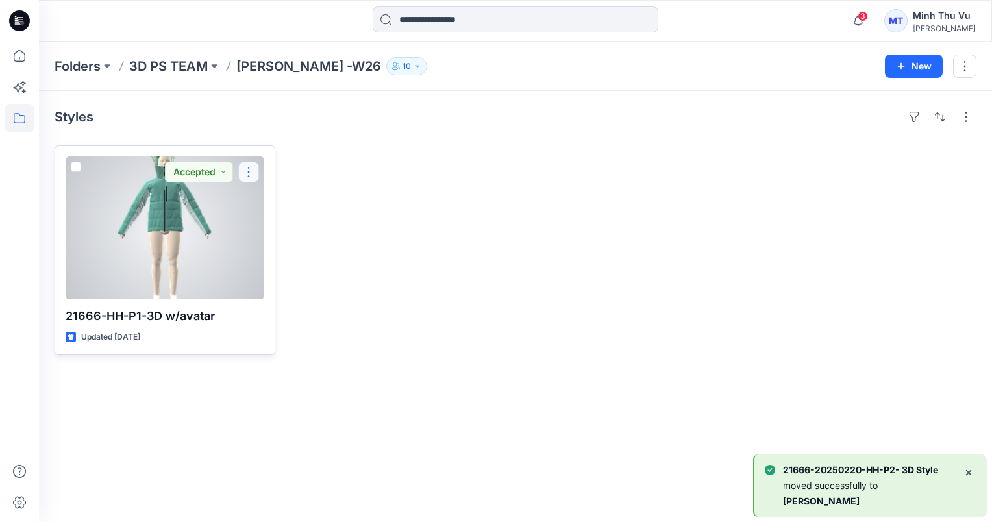
click at [253, 171] on button "button" at bounding box center [248, 172] width 21 height 21
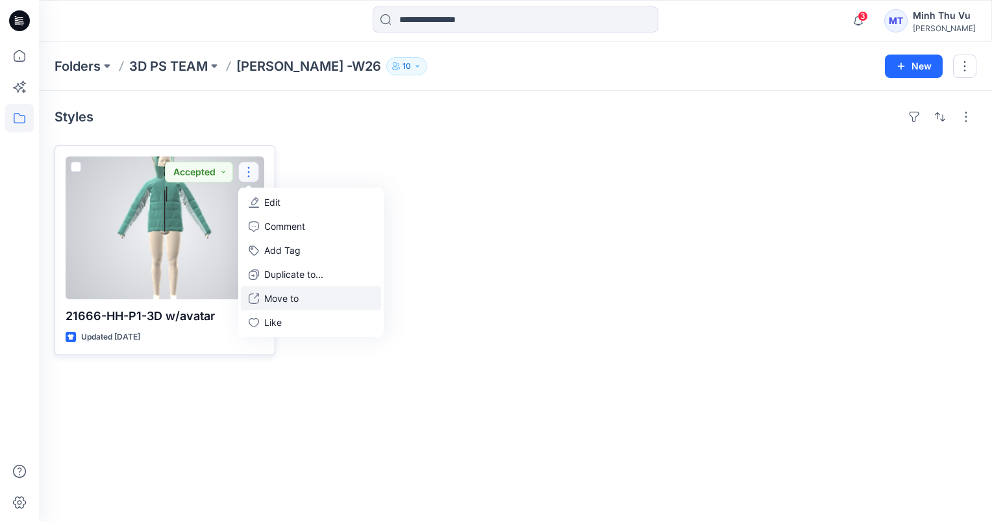
click at [314, 294] on button "Move to" at bounding box center [311, 298] width 140 height 24
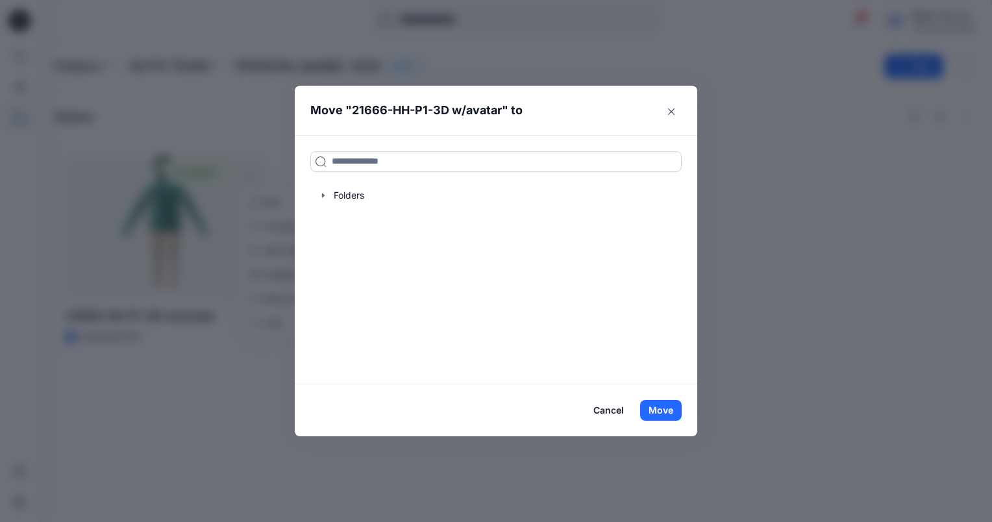
click at [461, 168] on input at bounding box center [495, 161] width 371 height 21
type input "*****"
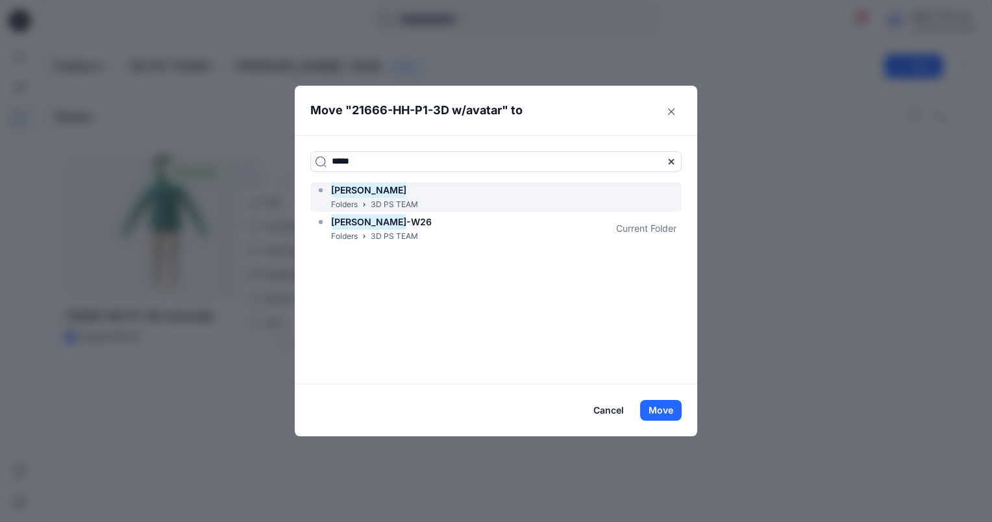
click at [410, 201] on p "3D PS TEAM" at bounding box center [394, 205] width 47 height 14
click at [672, 408] on button "Move" at bounding box center [661, 410] width 42 height 21
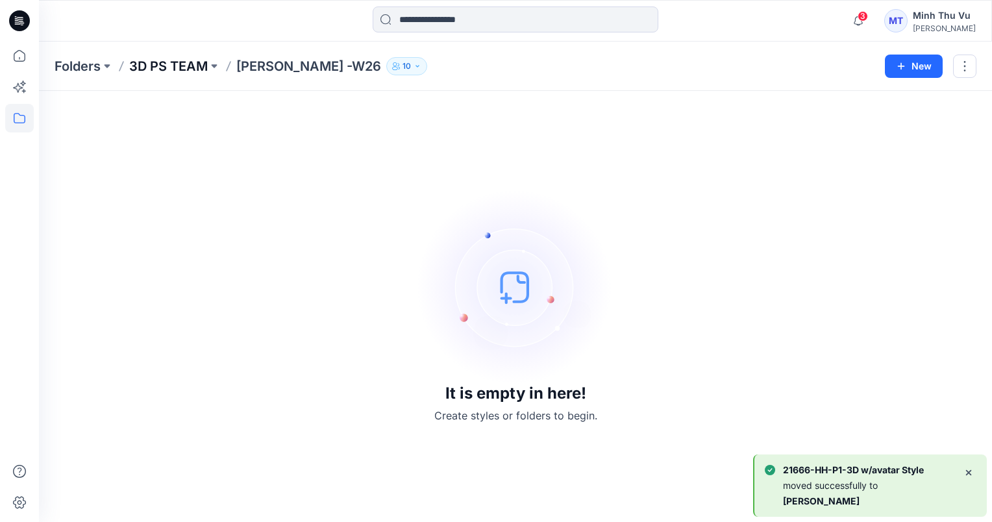
click at [181, 65] on p "3D PS TEAM" at bounding box center [168, 66] width 79 height 18
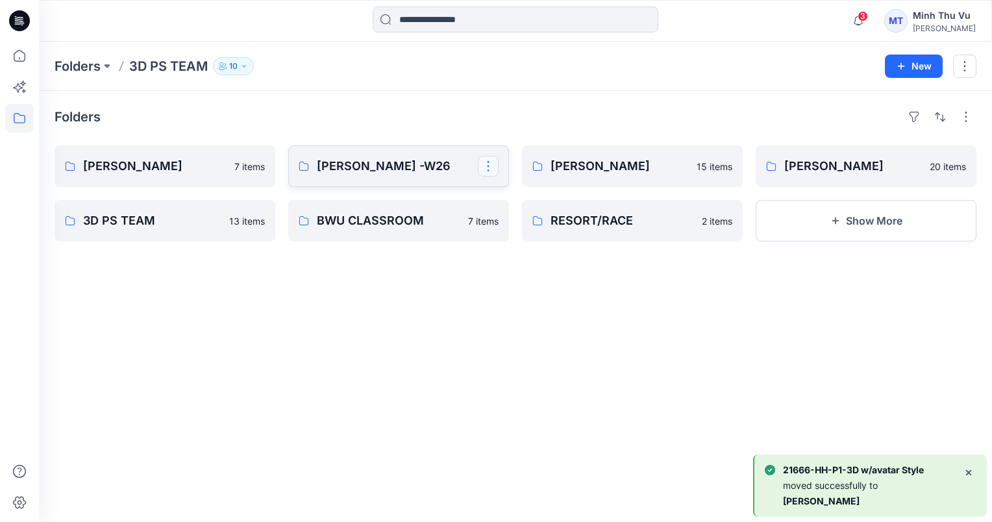
click at [489, 166] on button "button" at bounding box center [488, 166] width 21 height 21
click at [531, 249] on p "Delete Folder" at bounding box center [540, 250] width 73 height 14
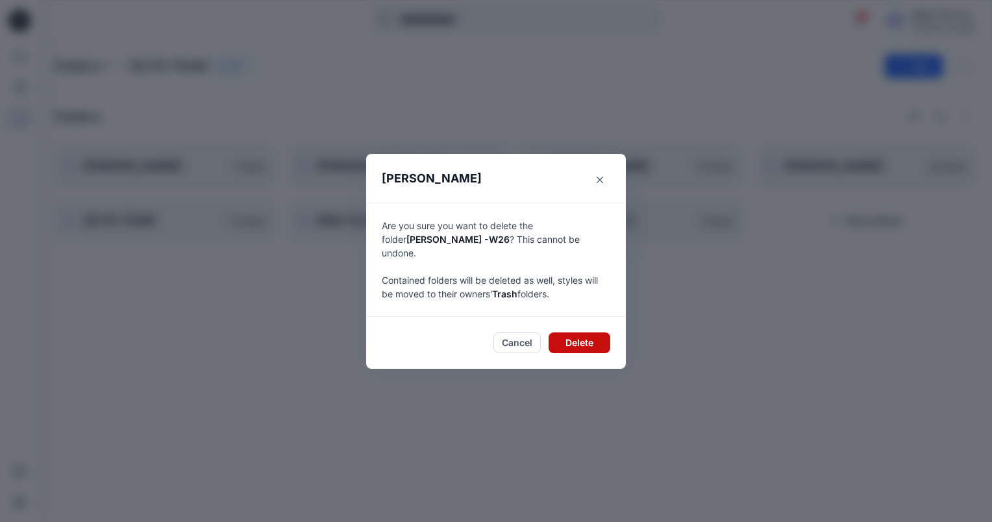
click at [581, 334] on button "Delete" at bounding box center [579, 342] width 62 height 21
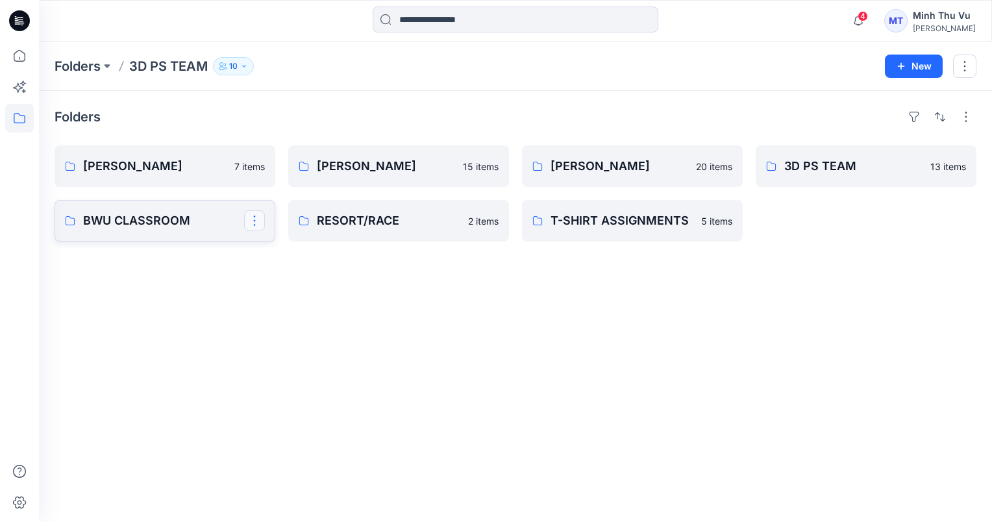
click at [255, 221] on button "button" at bounding box center [254, 220] width 21 height 21
click at [182, 287] on div "Folders Marie 7 items BWU CLASSROOM Edit Duplicate to... Delete Folder Anna 15 …" at bounding box center [515, 306] width 953 height 431
click at [367, 225] on p "RESORT/RACE" at bounding box center [397, 221] width 161 height 18
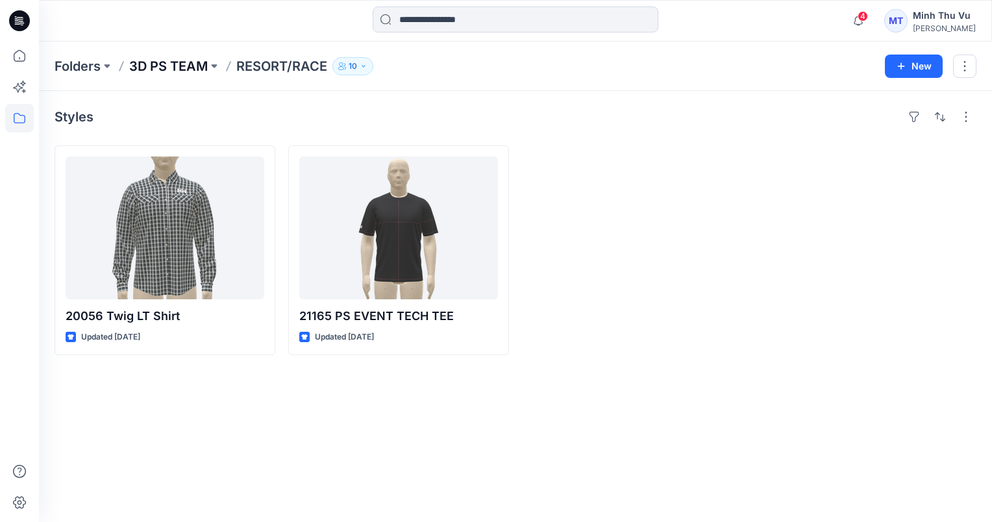
click at [169, 66] on p "3D PS TEAM" at bounding box center [168, 66] width 79 height 18
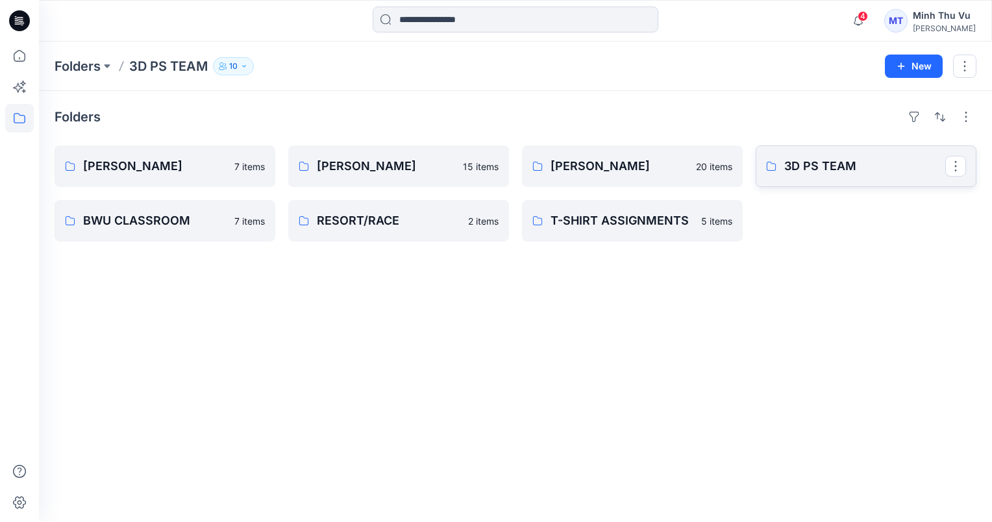
click at [844, 173] on p "3D PS TEAM" at bounding box center [864, 166] width 161 height 18
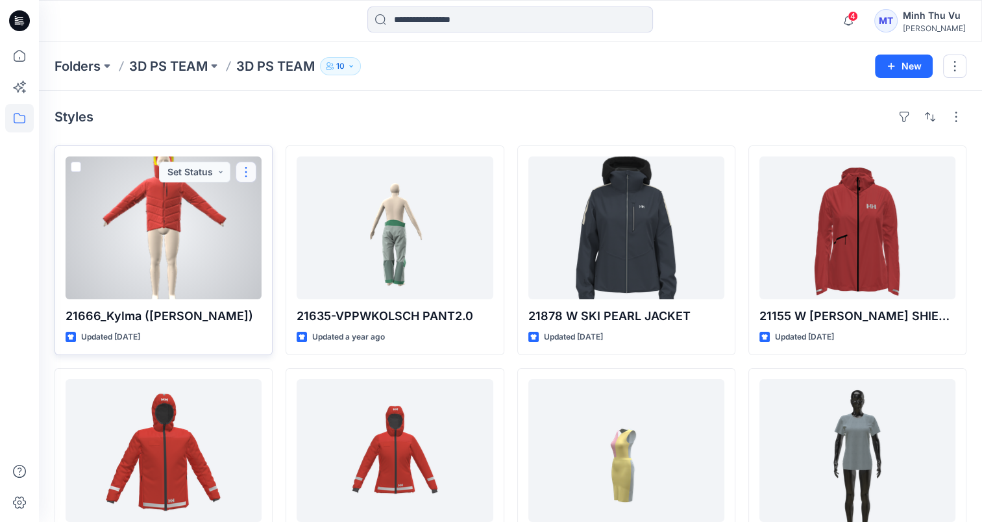
click at [247, 174] on button "button" at bounding box center [246, 172] width 21 height 21
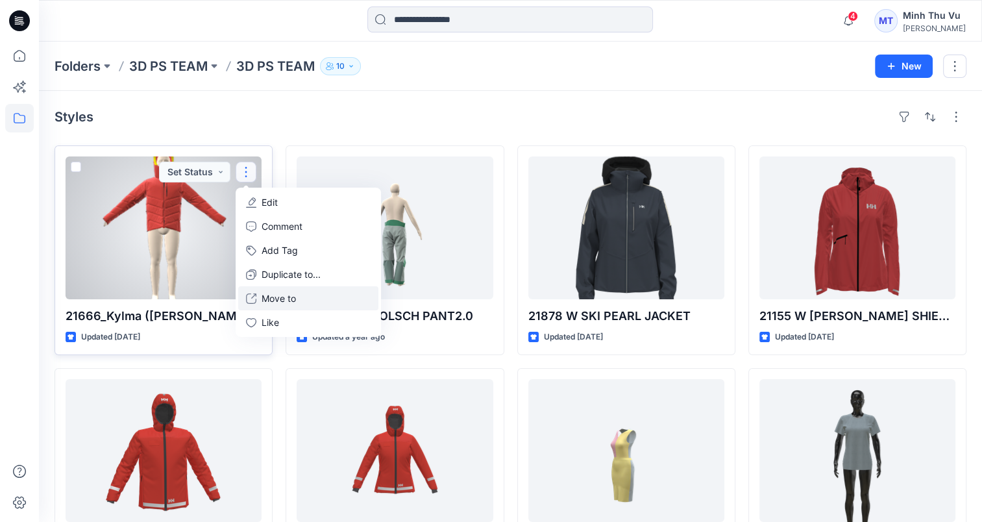
click at [306, 298] on button "Move to" at bounding box center [308, 298] width 140 height 24
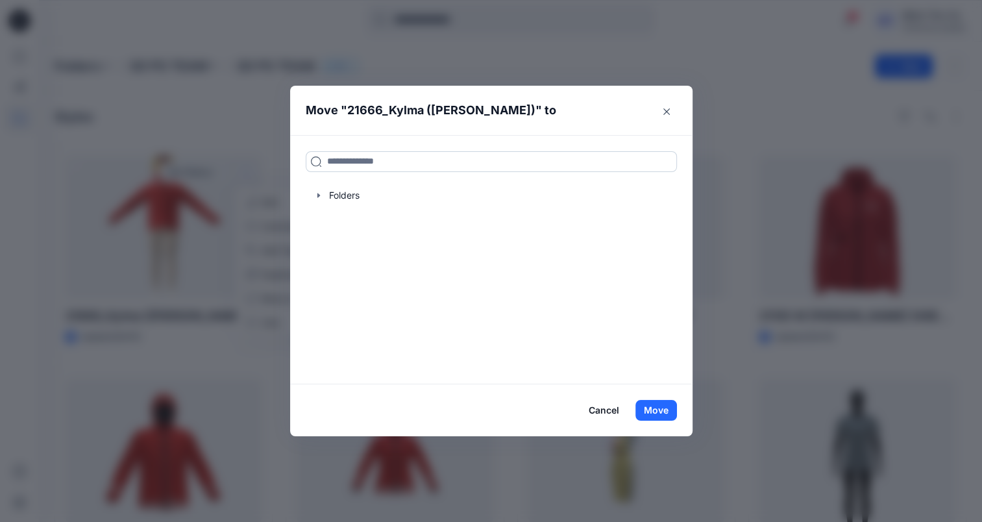
click at [400, 156] on input at bounding box center [491, 161] width 371 height 21
type input "*****"
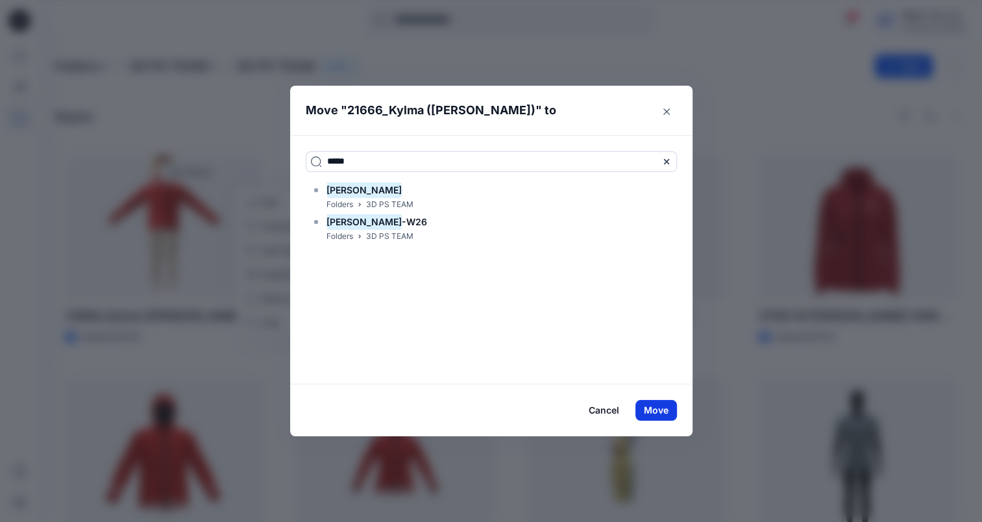
click at [668, 409] on button "Move" at bounding box center [656, 410] width 42 height 21
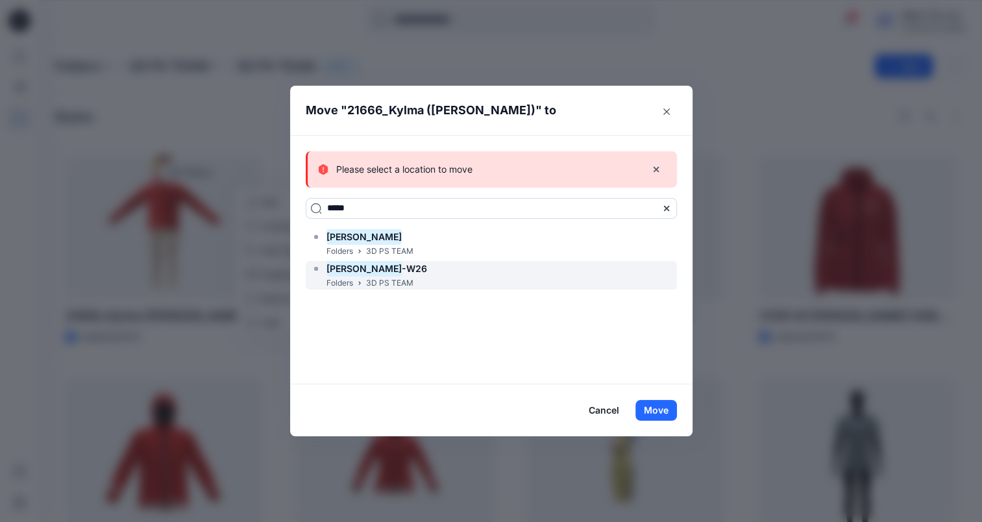
click at [426, 260] on div "Zakia Folders 3D PS TEAM Zakia -W26 Folders 3D PS TEAM" at bounding box center [491, 259] width 371 height 60
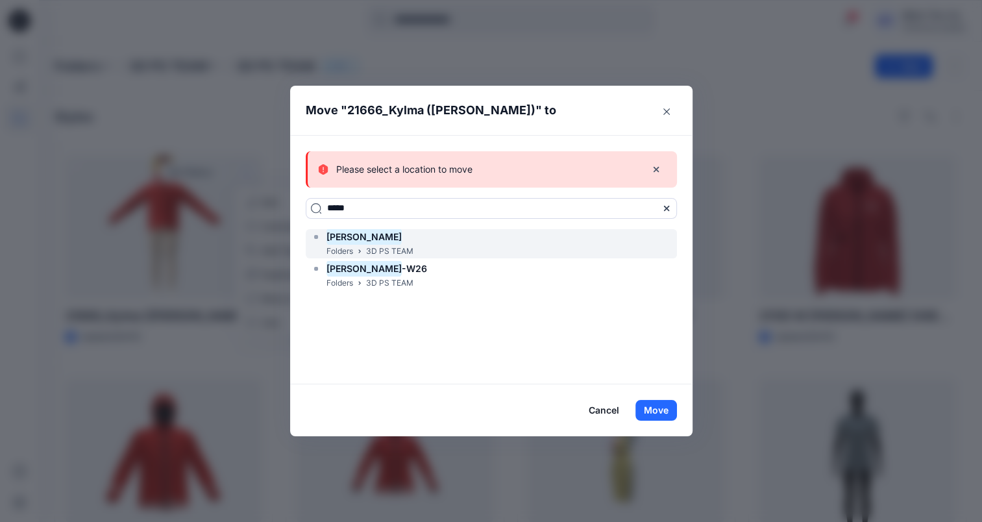
click at [441, 244] on div "Zakia Folders 3D PS TEAM" at bounding box center [491, 243] width 371 height 29
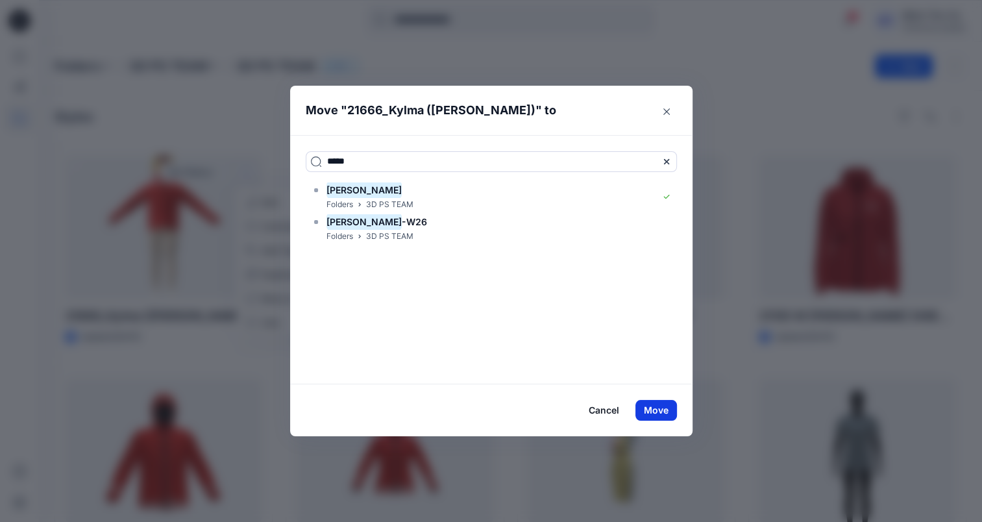
click at [666, 409] on button "Move" at bounding box center [656, 410] width 42 height 21
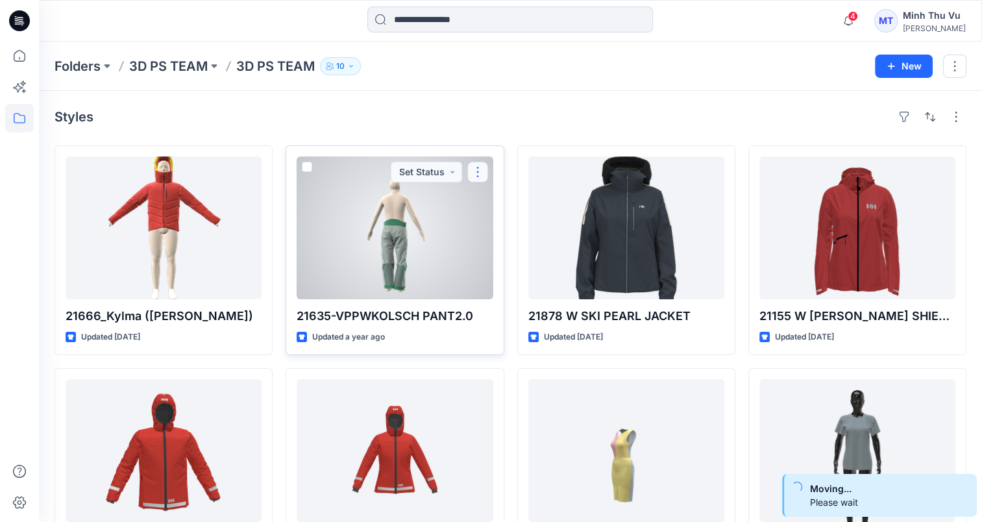
click at [475, 171] on button "button" at bounding box center [477, 172] width 21 height 21
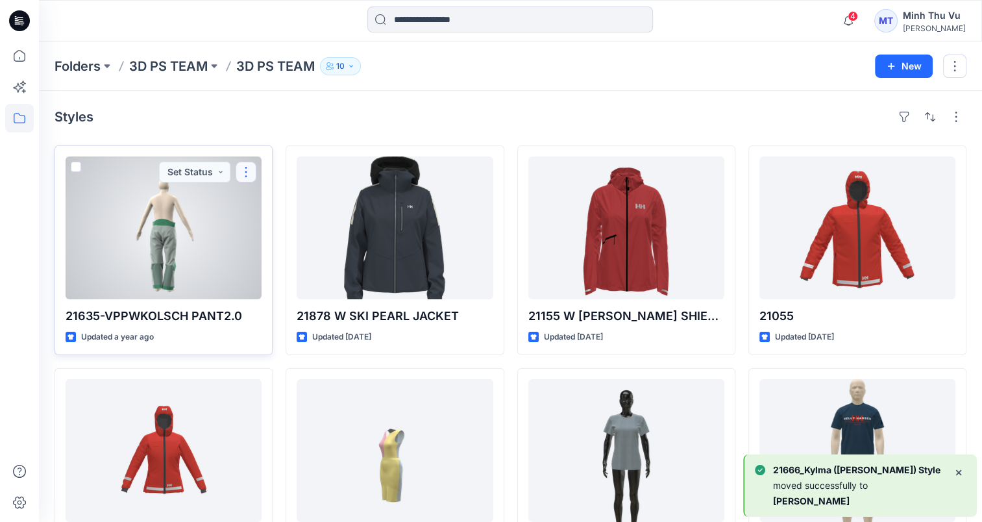
click at [243, 169] on button "button" at bounding box center [246, 172] width 21 height 21
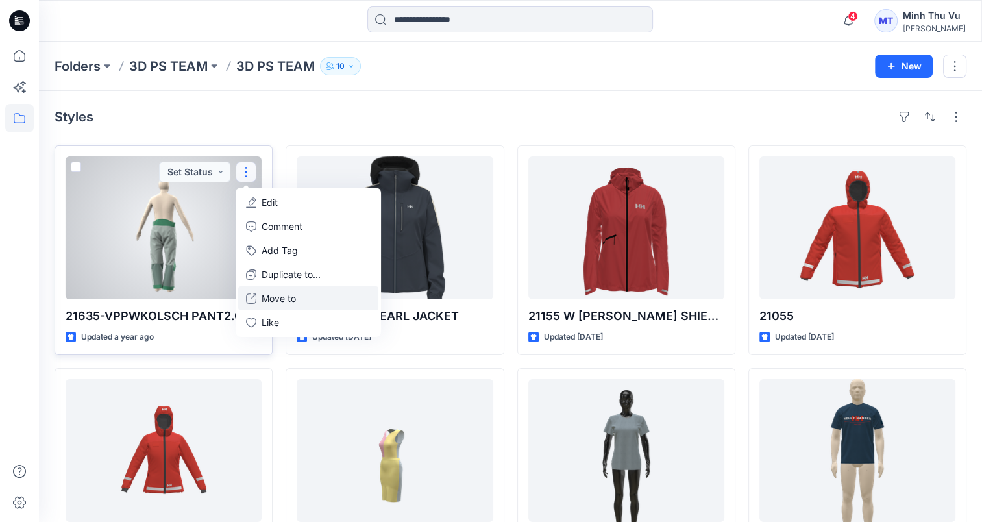
click at [313, 295] on button "Move to" at bounding box center [308, 298] width 140 height 24
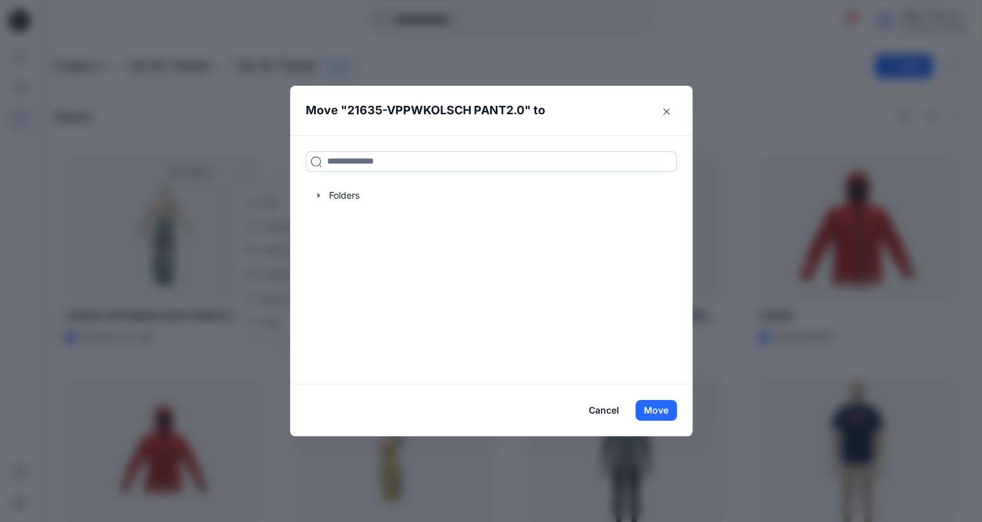
click at [382, 164] on input at bounding box center [491, 161] width 371 height 21
type input "*****"
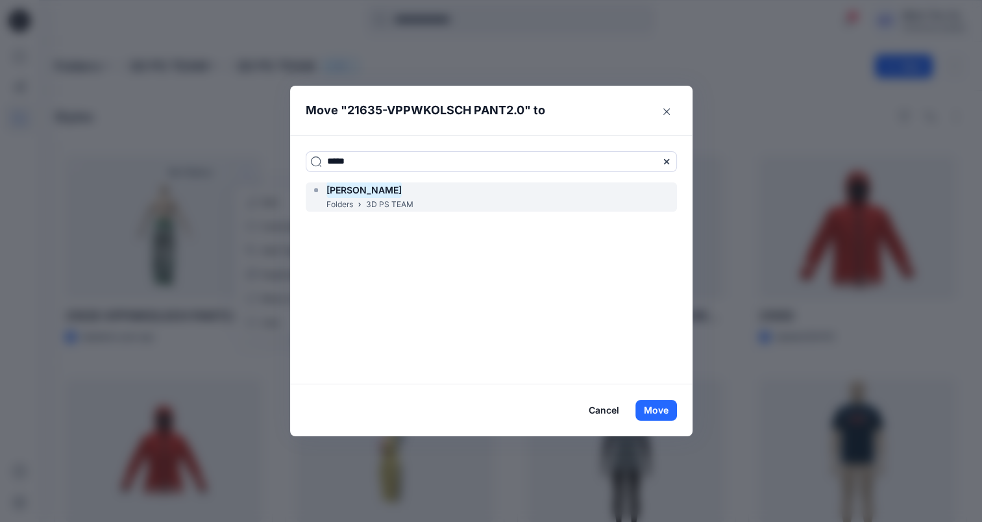
click at [445, 201] on div "Zakia Folders 3D PS TEAM" at bounding box center [491, 196] width 371 height 29
click at [674, 412] on button "Move" at bounding box center [656, 410] width 42 height 21
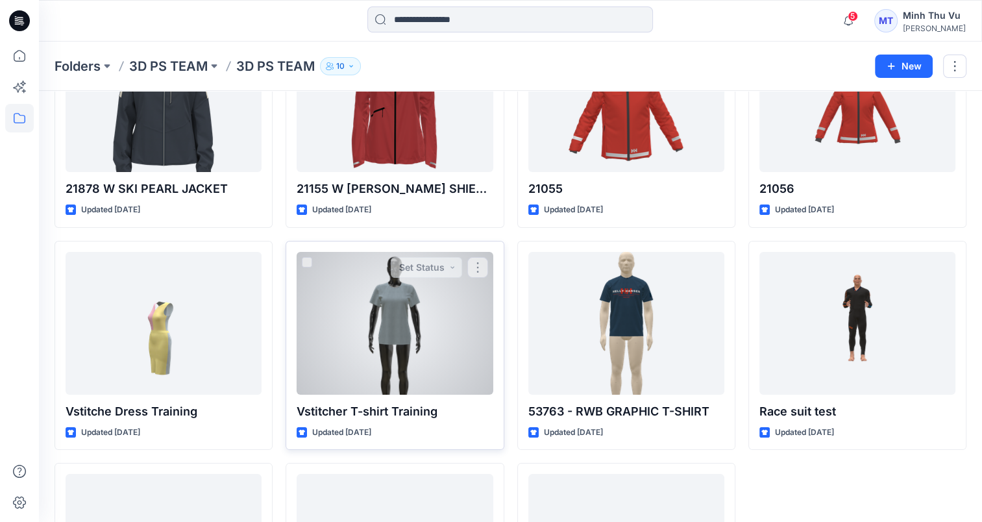
scroll to position [130, 0]
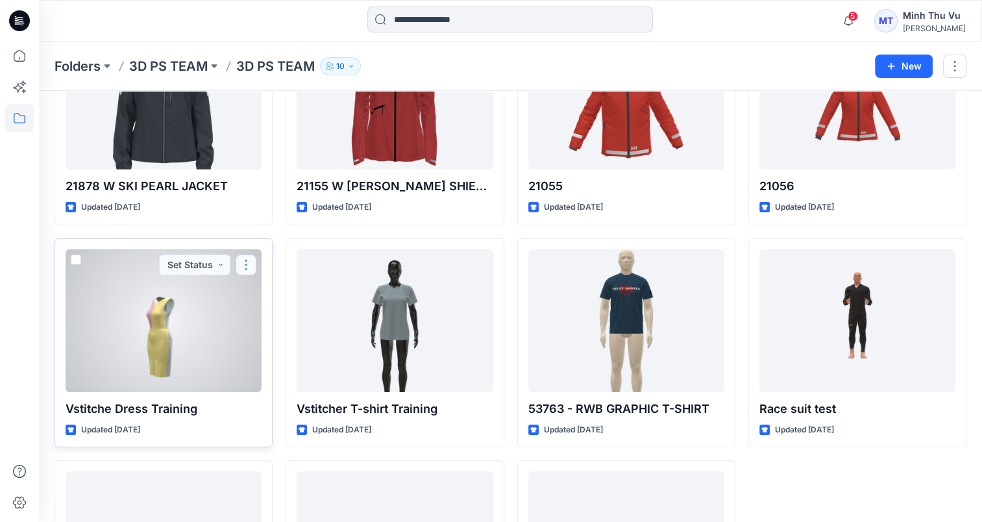
click at [249, 262] on button "button" at bounding box center [246, 264] width 21 height 21
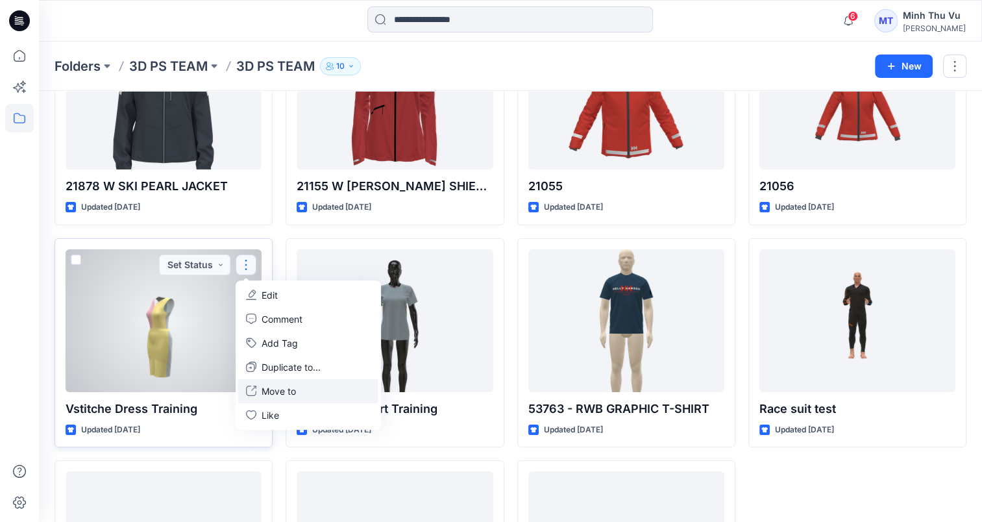
click at [276, 395] on p "Move to" at bounding box center [279, 391] width 34 height 14
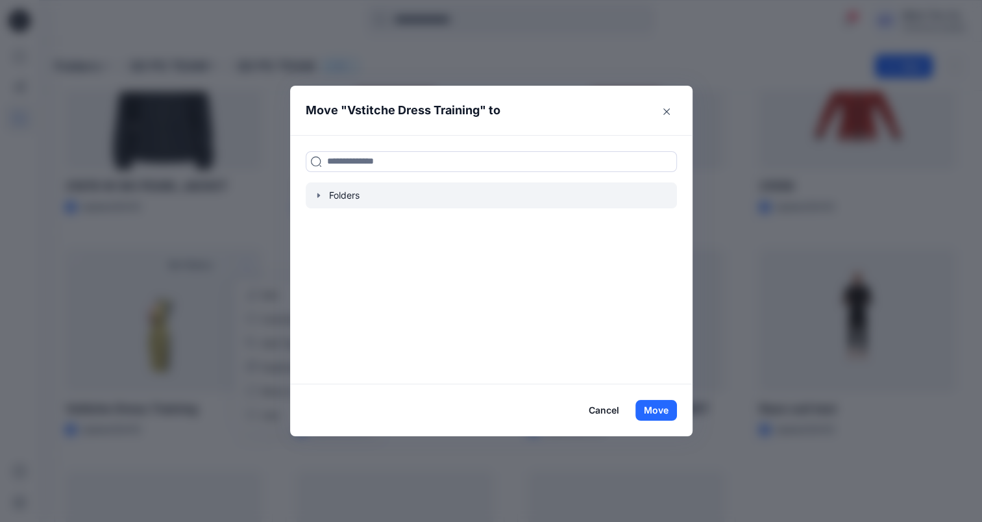
click at [354, 195] on div at bounding box center [491, 195] width 371 height 26
click at [374, 164] on input at bounding box center [491, 161] width 371 height 21
type input "*****"
click at [432, 201] on div "Zakia Folders 3D PS TEAM" at bounding box center [491, 196] width 371 height 29
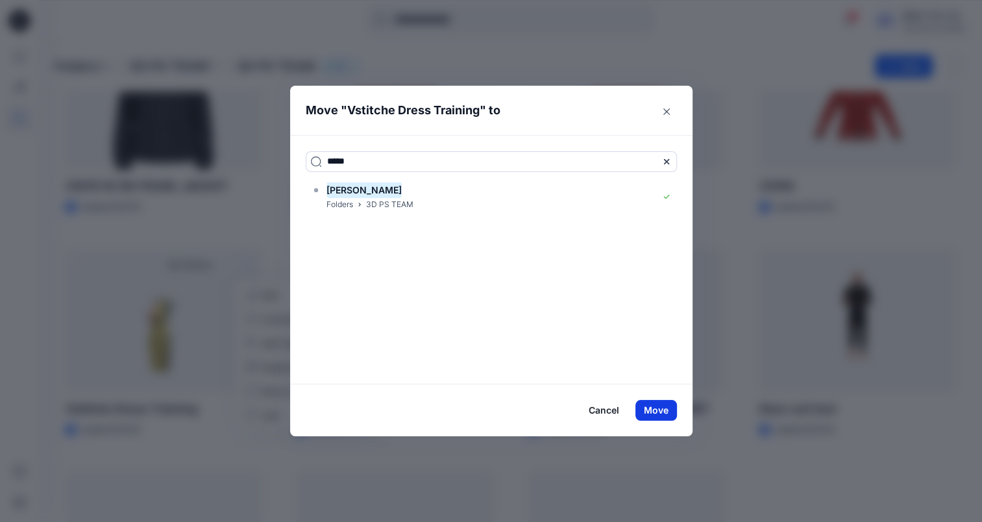
click at [661, 409] on button "Move" at bounding box center [656, 410] width 42 height 21
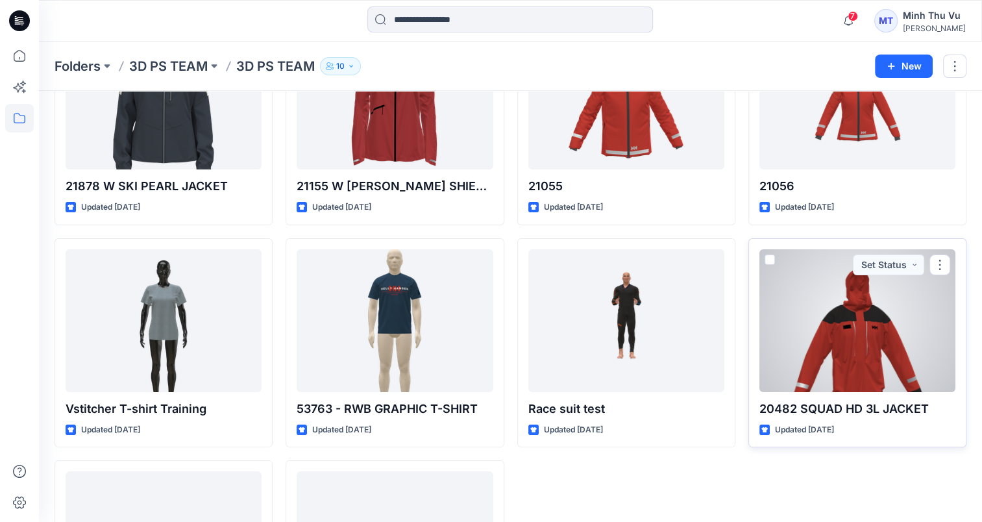
click at [927, 351] on div at bounding box center [857, 320] width 196 height 143
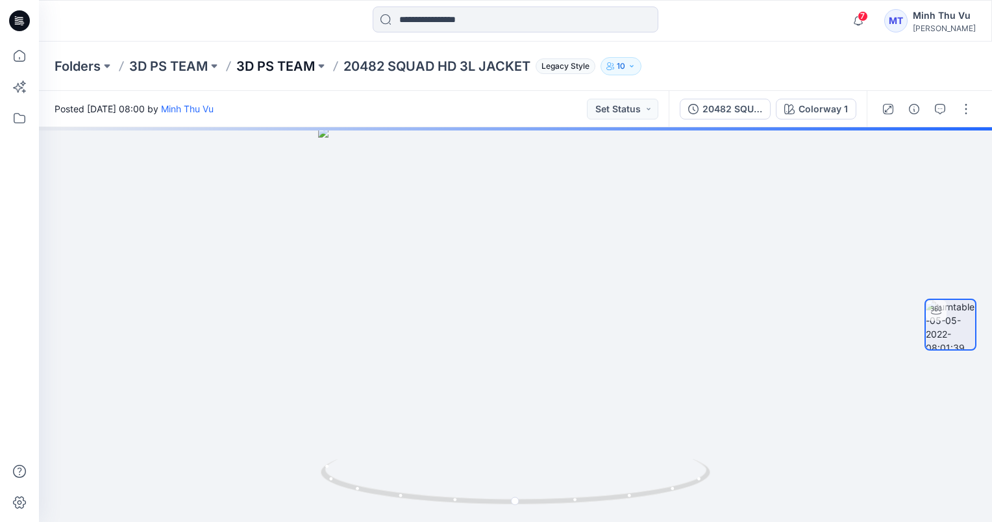
click at [288, 61] on p "3D PS TEAM" at bounding box center [275, 66] width 79 height 18
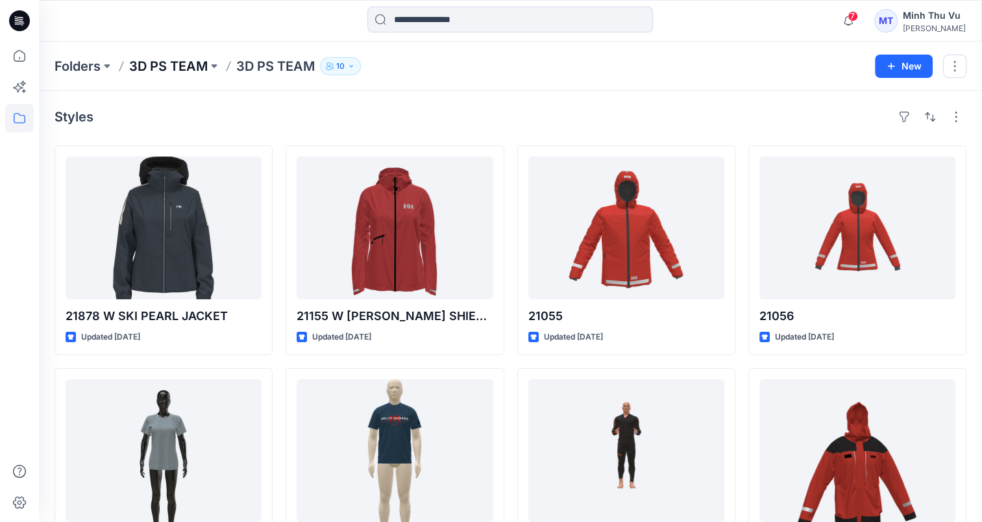
click at [173, 69] on p "3D PS TEAM" at bounding box center [168, 66] width 79 height 18
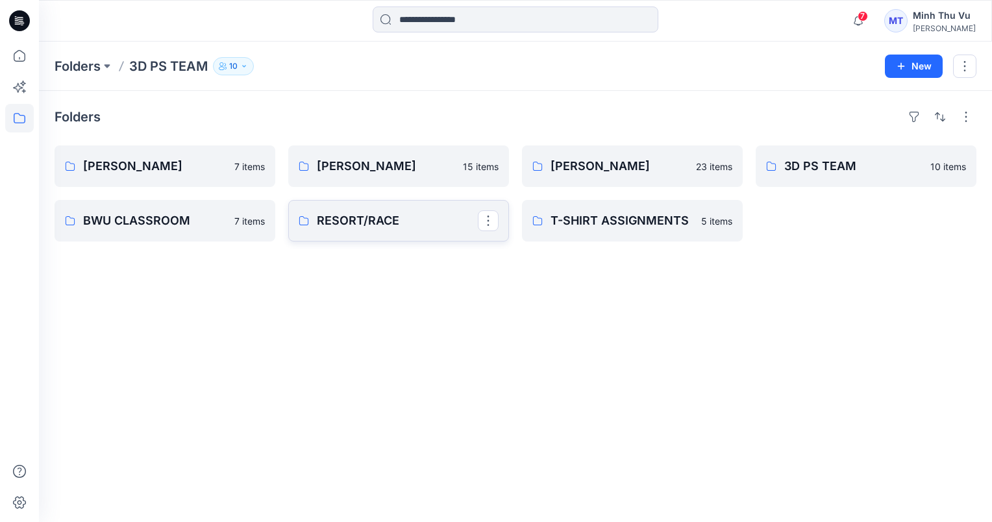
click at [400, 223] on p "RESORT/RACE" at bounding box center [397, 221] width 161 height 18
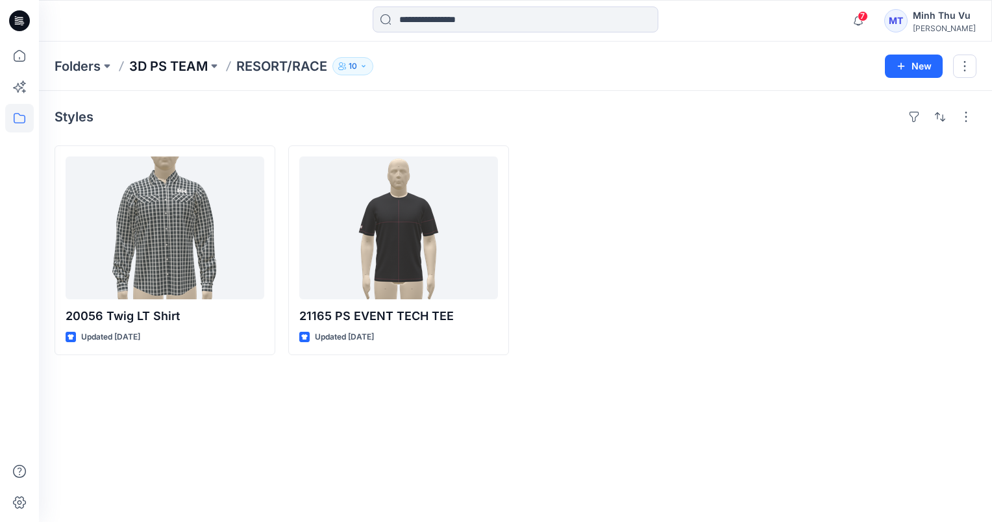
click at [166, 66] on p "3D PS TEAM" at bounding box center [168, 66] width 79 height 18
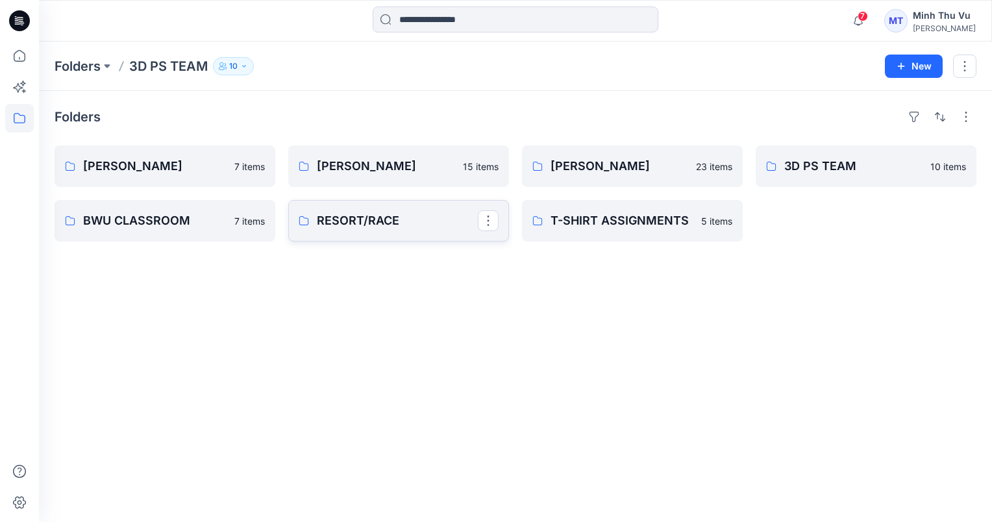
click at [395, 228] on p "RESORT/RACE" at bounding box center [397, 221] width 161 height 18
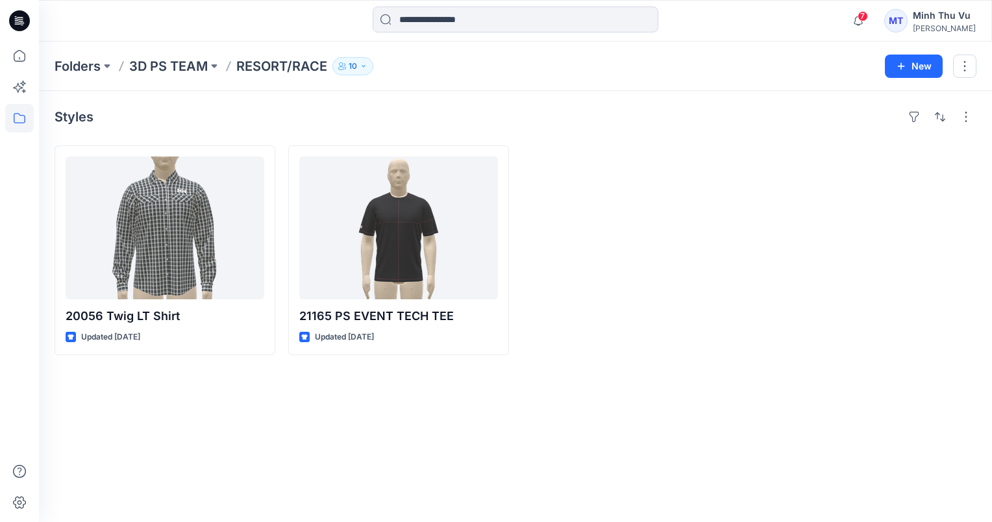
click at [158, 62] on p "3D PS TEAM" at bounding box center [168, 66] width 79 height 18
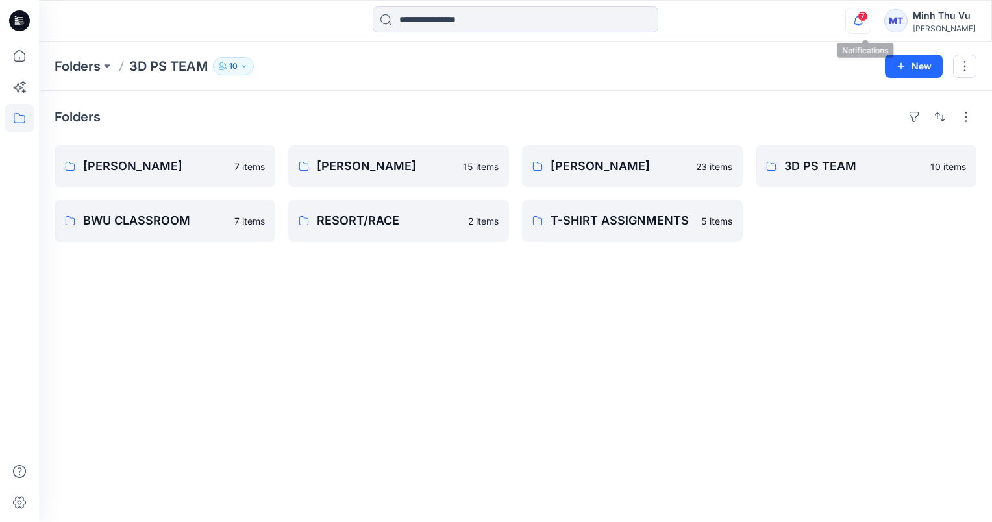
click at [870, 20] on icon "button" at bounding box center [858, 21] width 25 height 26
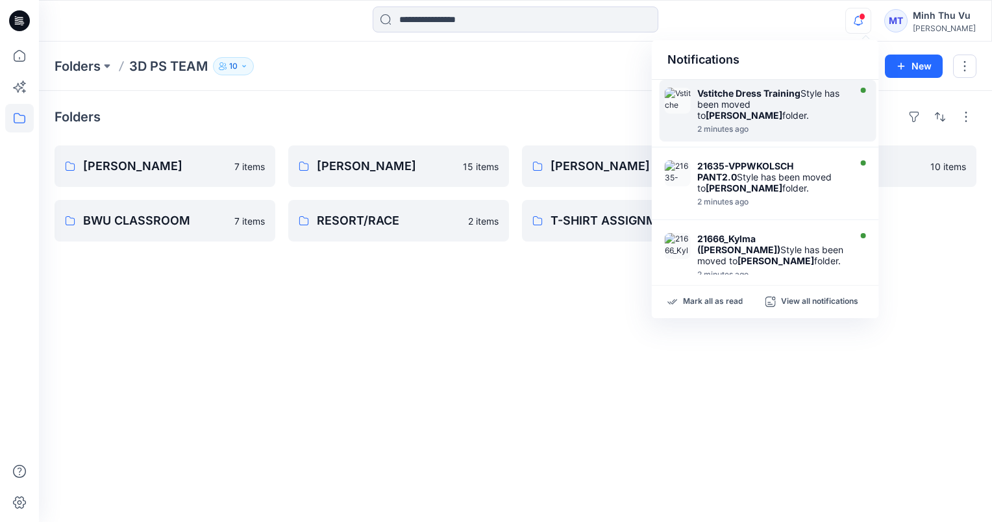
click at [808, 106] on div "Vstitche Dress Training Style has been moved to Zakia folder." at bounding box center [771, 104] width 149 height 33
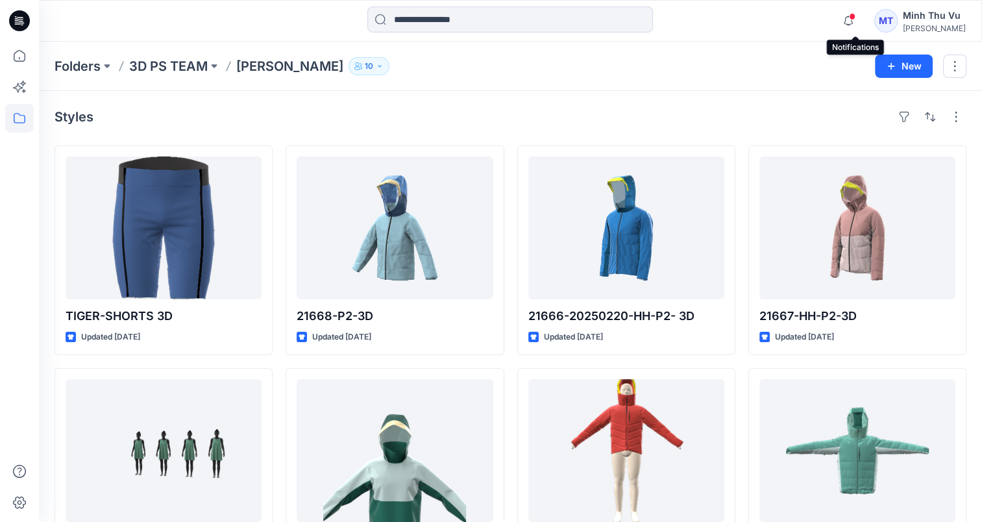
drag, startPoint x: 853, startPoint y: 22, endPoint x: 794, endPoint y: 45, distance: 63.3
click at [853, 22] on icon "button" at bounding box center [848, 21] width 25 height 26
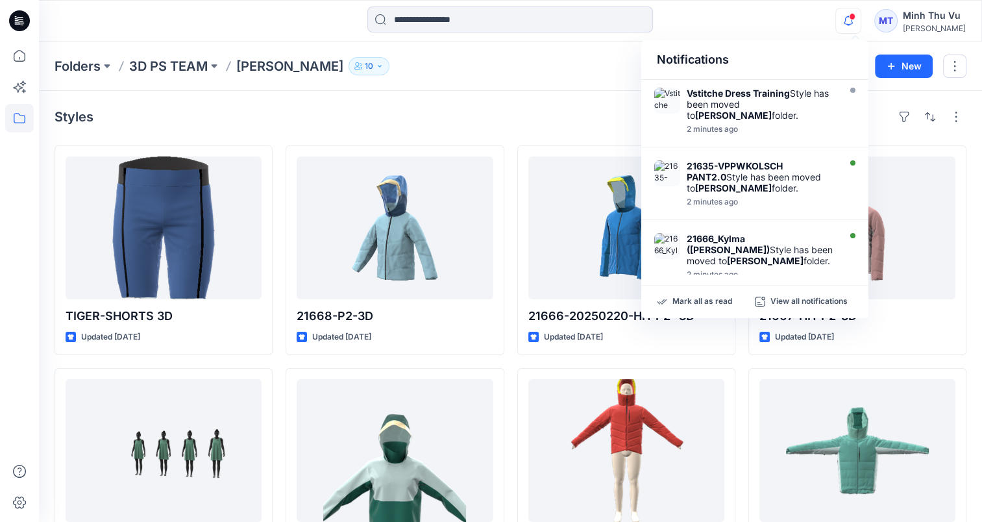
click at [551, 99] on div "Styles TIGER-SHORTS 3D Updated 5 months ago 301_Pairing_an_Avatar_size_set_-_Ga…" at bounding box center [510, 476] width 943 height 771
